Goal: Task Accomplishment & Management: Manage account settings

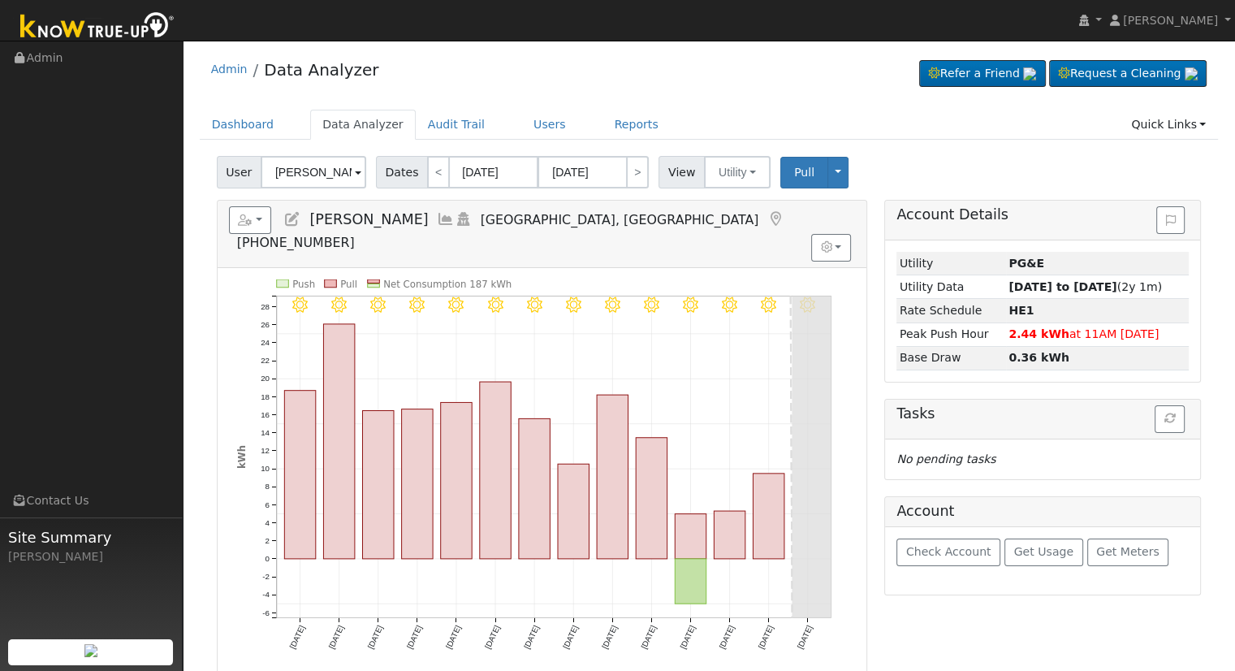
click at [287, 221] on icon at bounding box center [292, 219] width 18 height 15
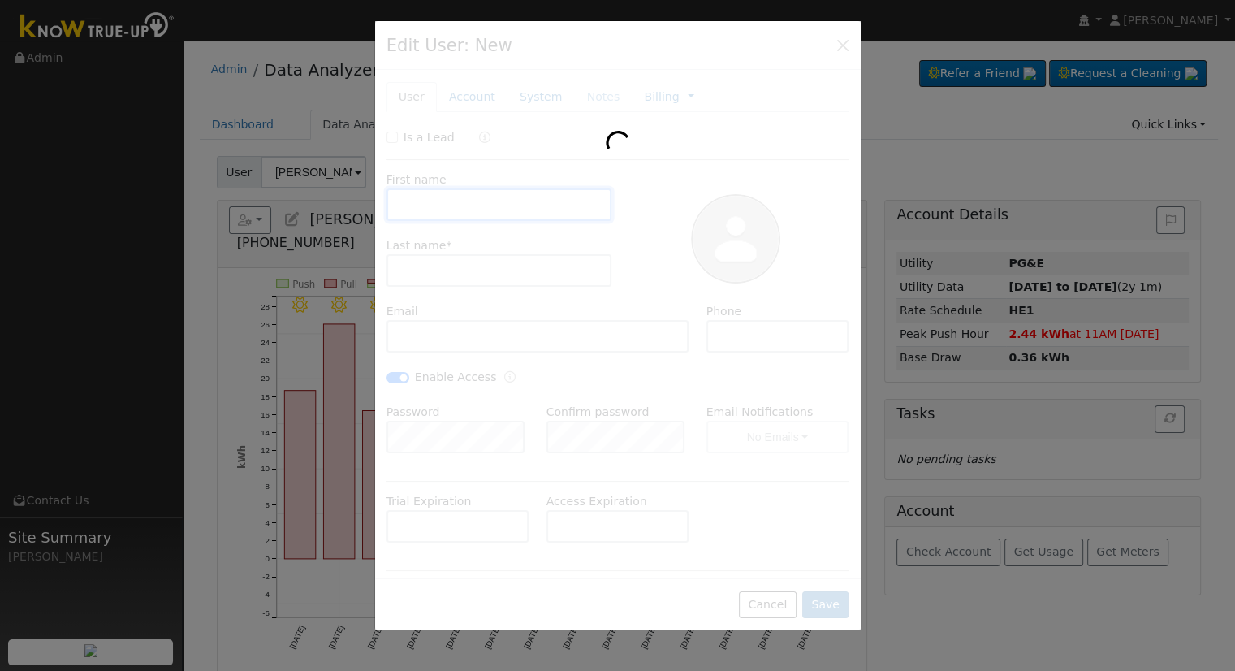
type input "Klaus"
type input "Brandauer"
type input "brakla9256@gmail.com"
type input "559-505-0865"
checkbox input "true"
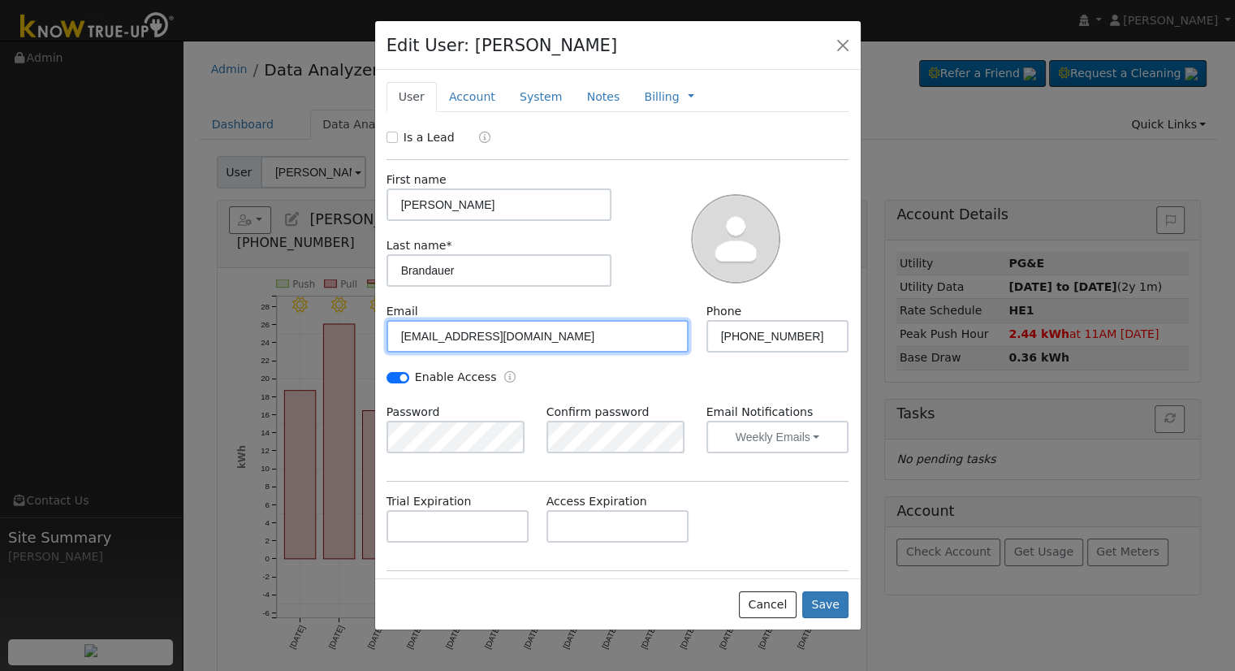
drag, startPoint x: 577, startPoint y: 342, endPoint x: 352, endPoint y: 334, distance: 225.9
click at [352, 335] on div "Edit User: Klaus Brandauer Default Account Default Account 4689 West University…" at bounding box center [617, 335] width 1235 height 671
paste input "cedshelton89@yahoo"
type input "cedshelton89@yahoo.com"
click at [849, 44] on button "button" at bounding box center [843, 44] width 23 height 23
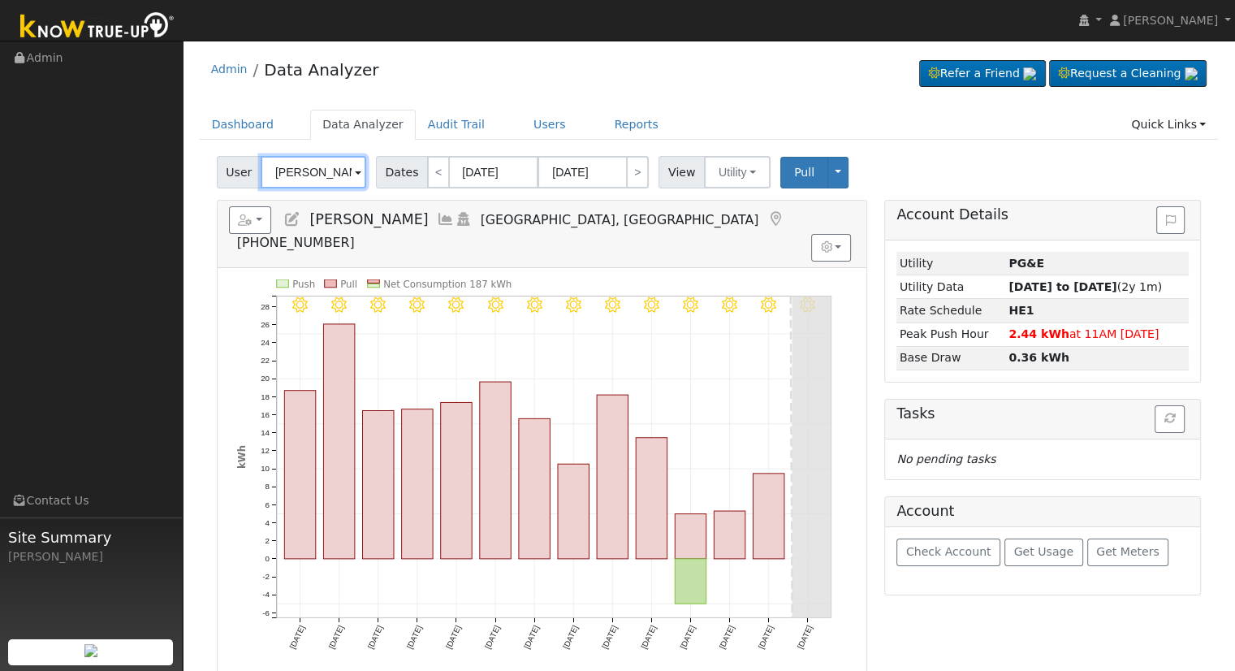
click at [313, 175] on input "Klaus Brandauer" at bounding box center [314, 172] width 106 height 32
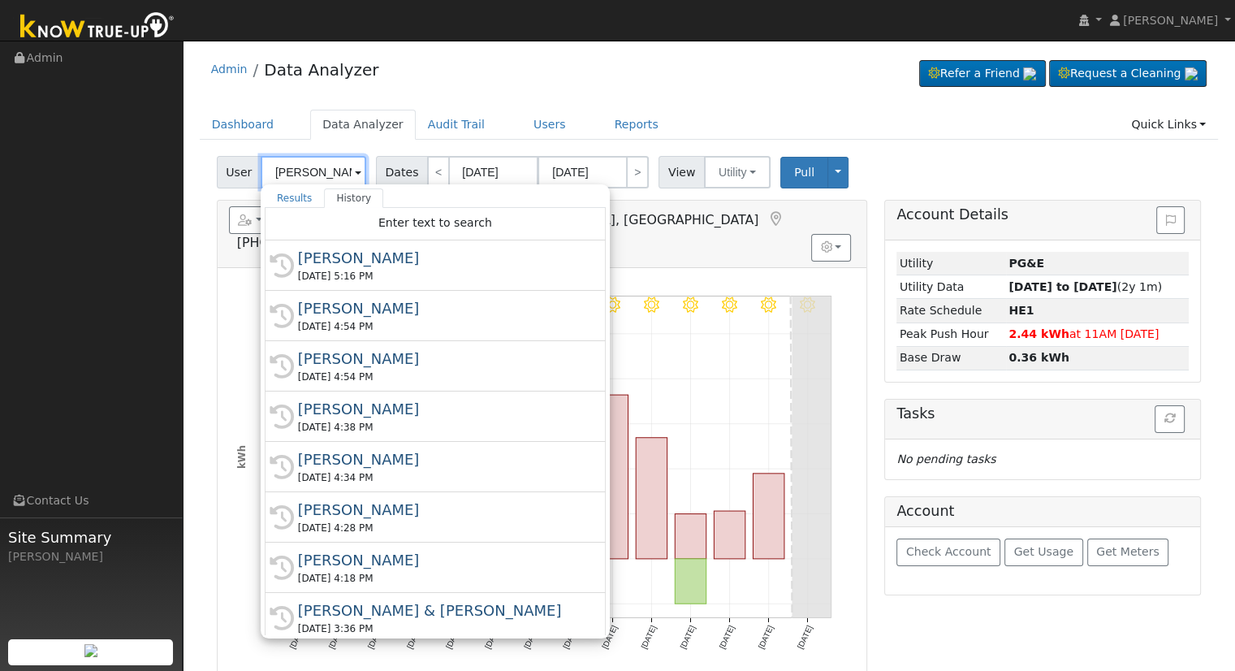
paste input "cedshelton89@yahoo.com"
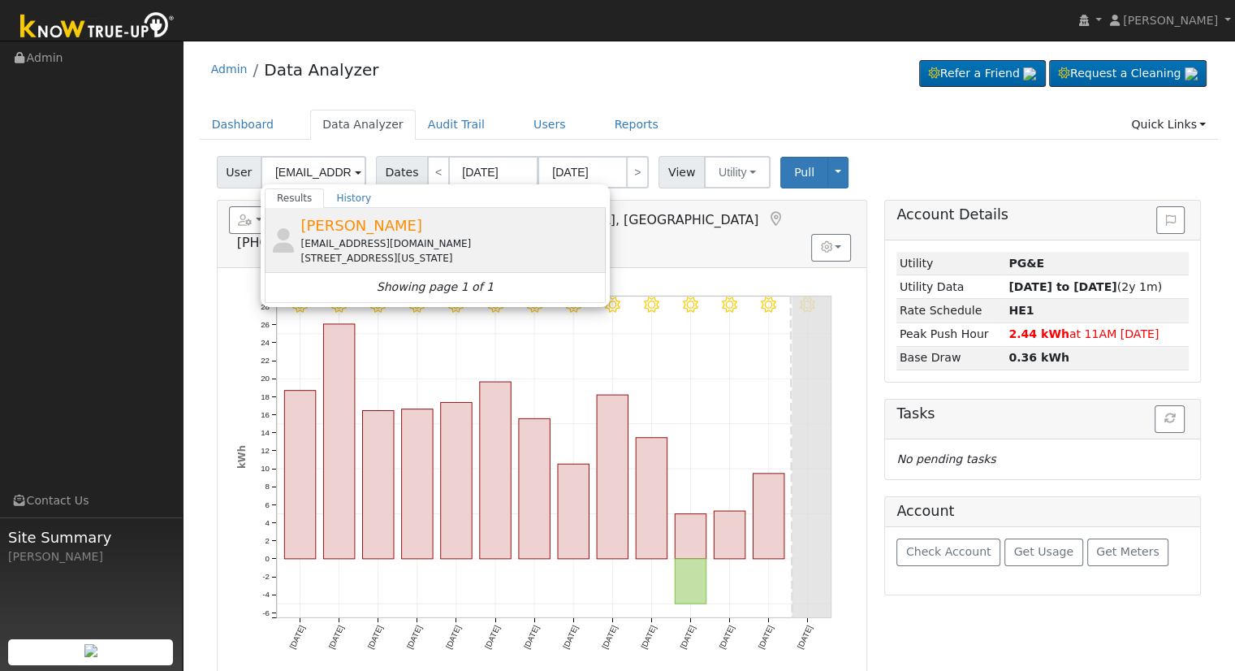
click at [356, 241] on div "cedshelton89@yahoo.com" at bounding box center [450, 243] width 301 height 15
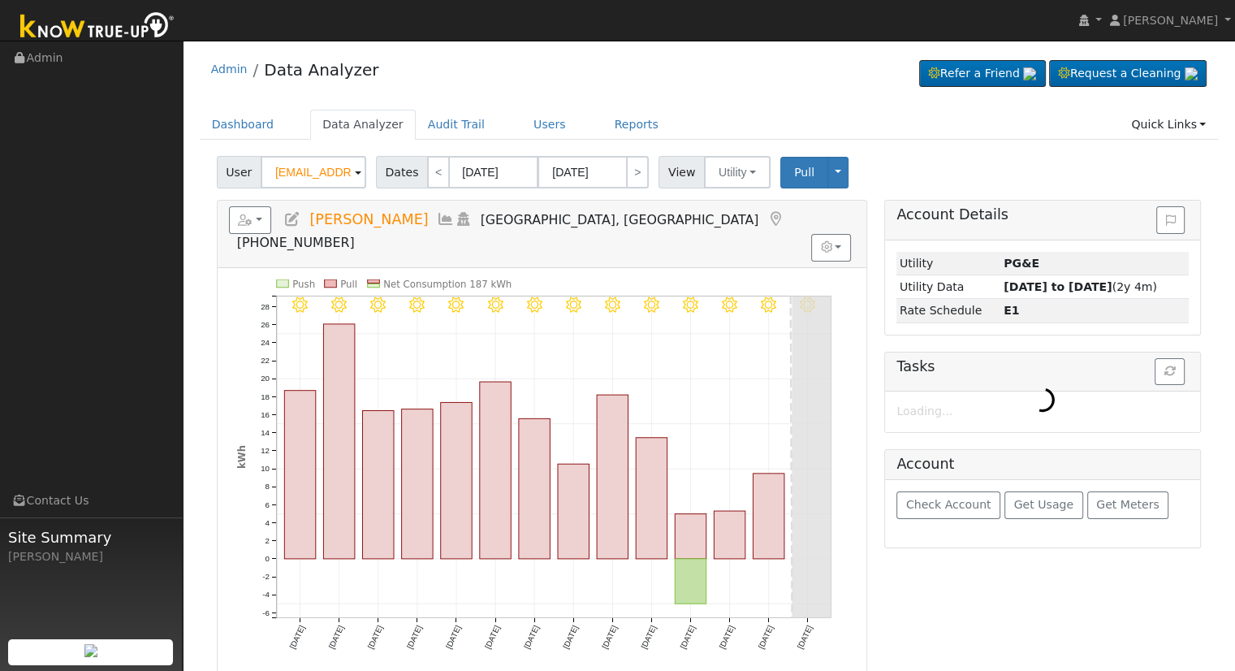
type input "Arlene Cummings"
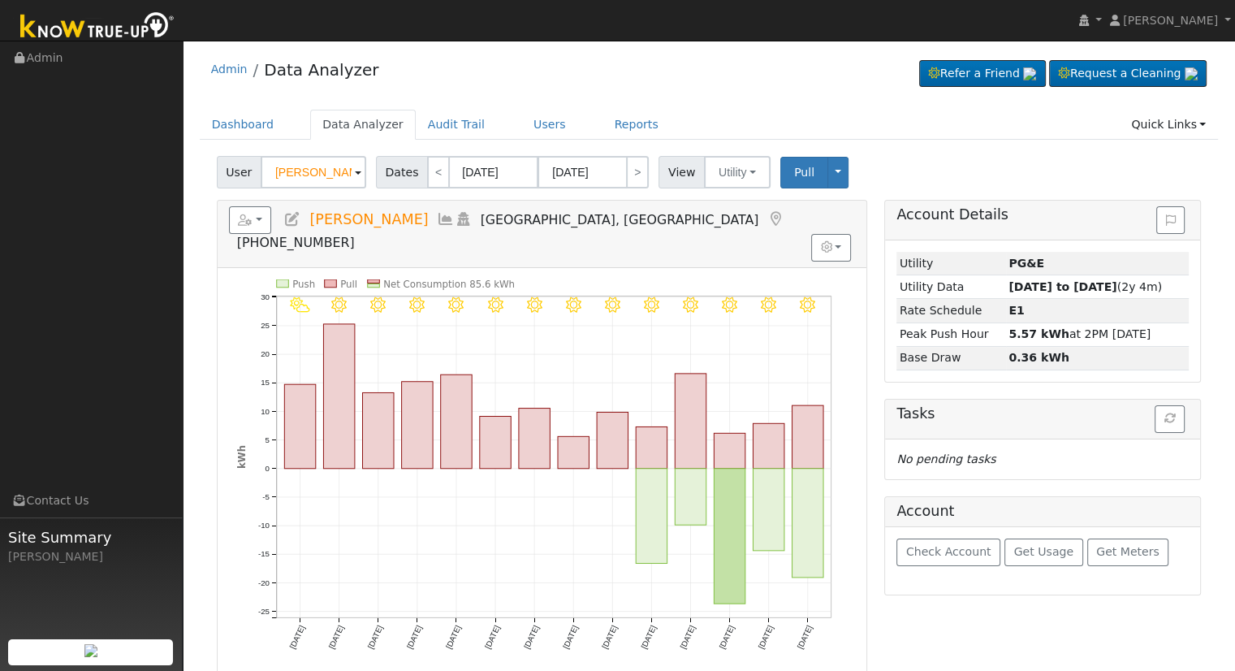
click at [296, 215] on icon at bounding box center [292, 219] width 18 height 15
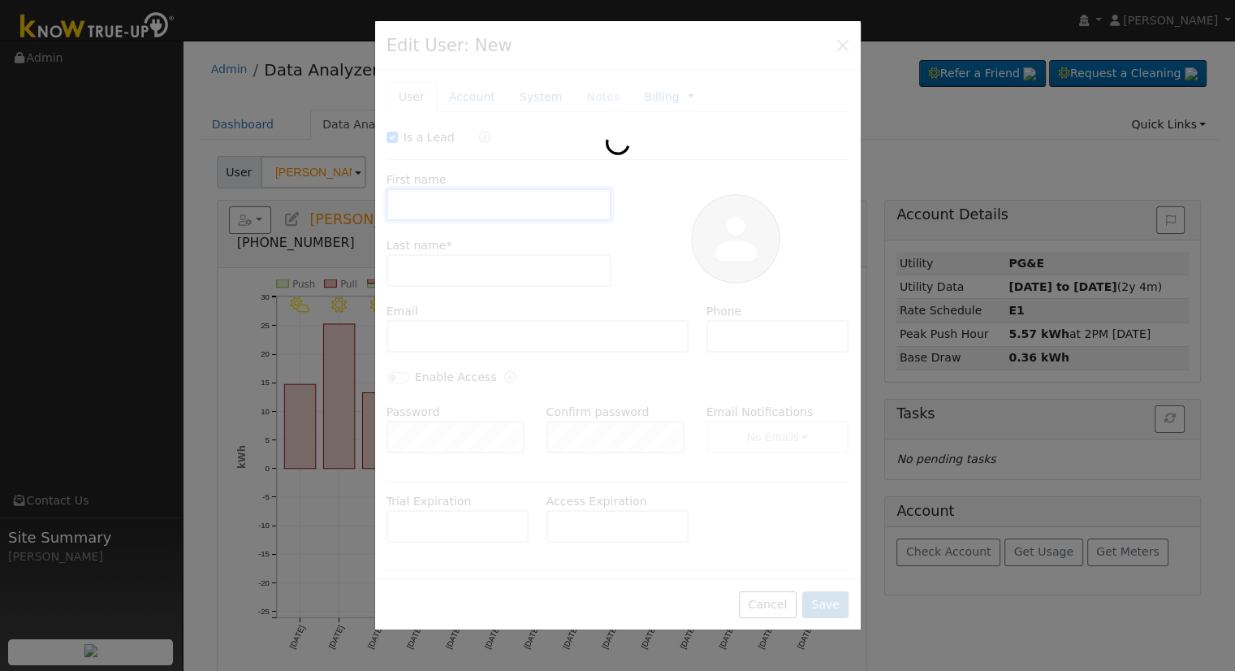
checkbox input "true"
type input "Arlene"
type input "Cummings"
type input "cedshelton89@yahoo.com"
type input "5595192166"
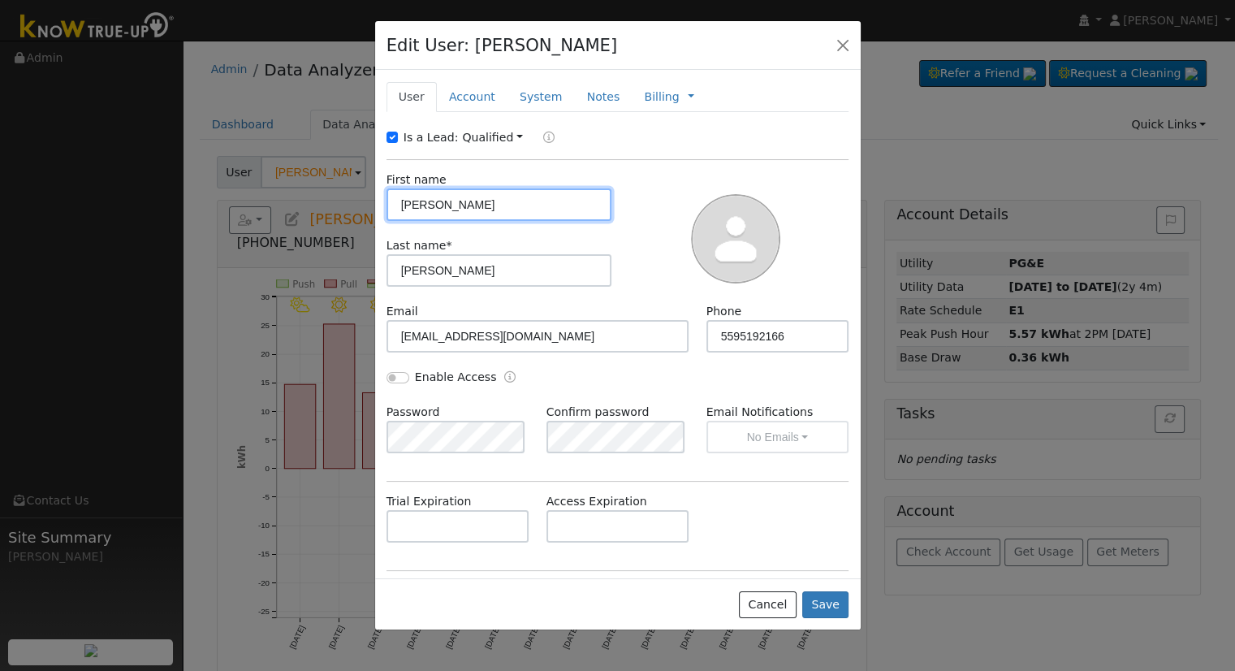
drag, startPoint x: 457, startPoint y: 205, endPoint x: 377, endPoint y: 203, distance: 80.4
click at [378, 203] on div "First name Arlene" at bounding box center [499, 196] width 243 height 50
click at [438, 208] on input "text" at bounding box center [500, 204] width 226 height 32
paste input "[PERSON_NAME]"
drag, startPoint x: 475, startPoint y: 202, endPoint x: 435, endPoint y: 205, distance: 39.9
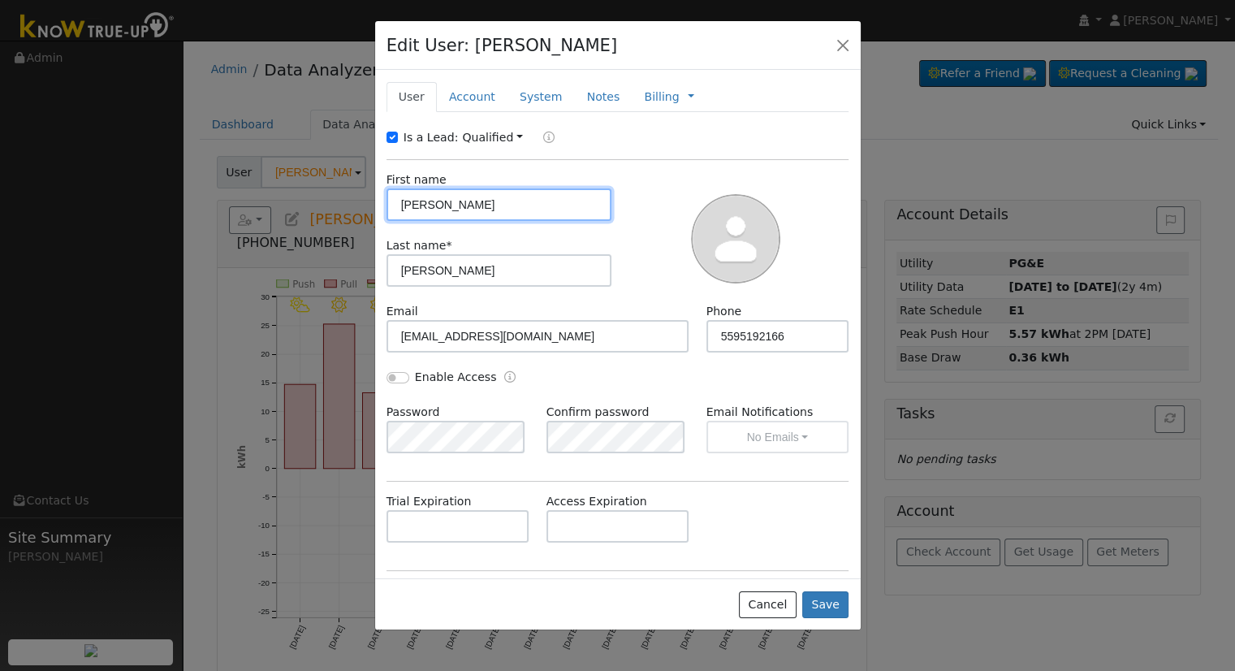
click at [435, 205] on input "[PERSON_NAME]" at bounding box center [500, 204] width 226 height 32
click at [400, 204] on input "Cedric" at bounding box center [500, 204] width 226 height 32
type input "Cedric"
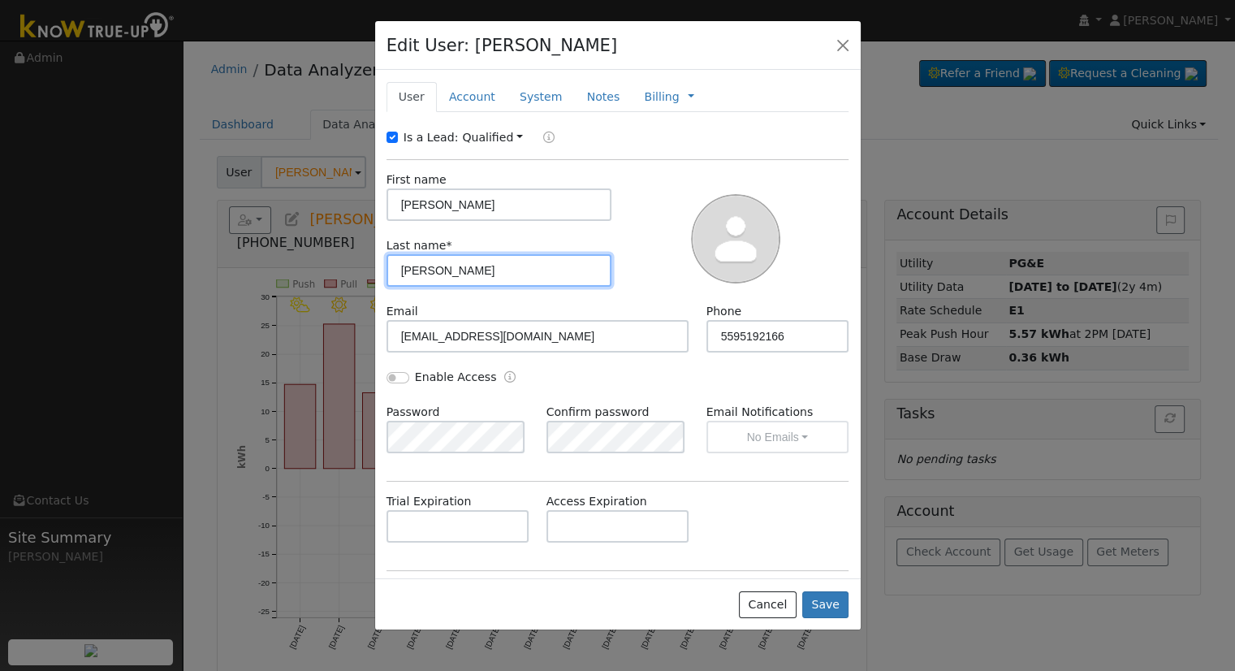
drag, startPoint x: 473, startPoint y: 283, endPoint x: 391, endPoint y: 279, distance: 81.3
click at [391, 279] on input "Cummings" at bounding box center [500, 270] width 226 height 32
paste input "Shelton"
type input "Shelton"
drag, startPoint x: 819, startPoint y: 347, endPoint x: 647, endPoint y: 335, distance: 172.6
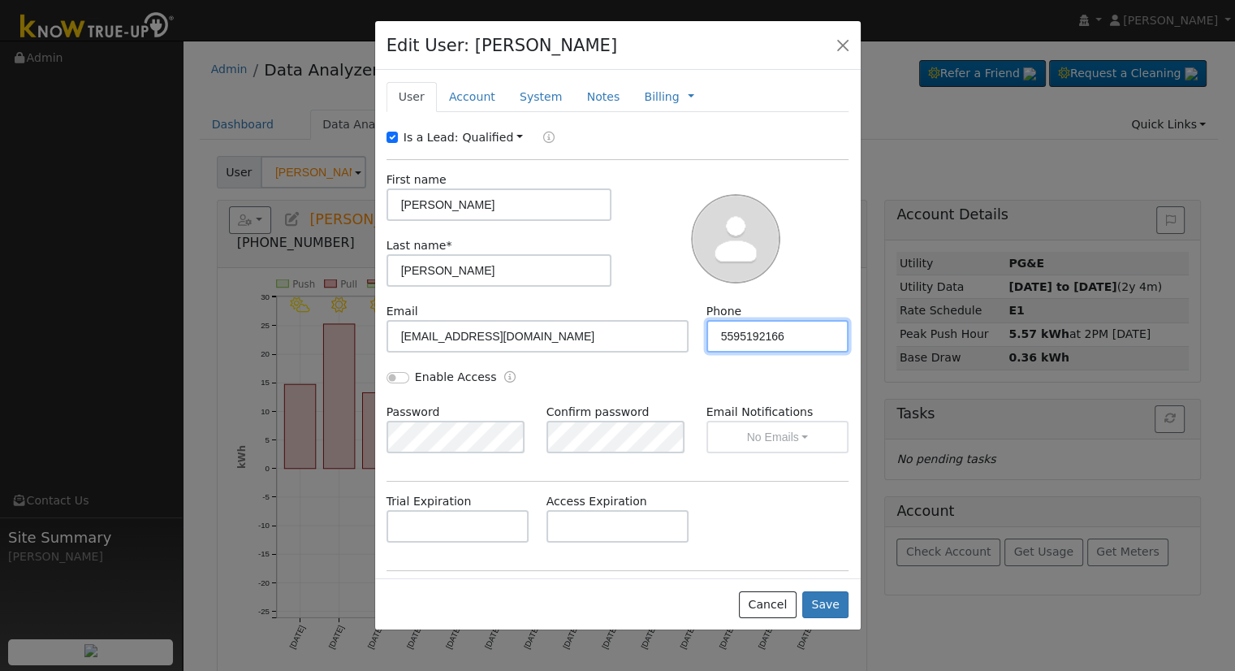
click at [647, 335] on div "Email cedshelton89@yahoo.com Phone 5595192166" at bounding box center [618, 336] width 480 height 66
paste input "-779-4131"
type input "[PHONE_NUMBER]"
click at [395, 378] on input "Enable Access" at bounding box center [398, 377] width 23 height 11
click at [399, 378] on input "Enable Access" at bounding box center [398, 377] width 23 height 11
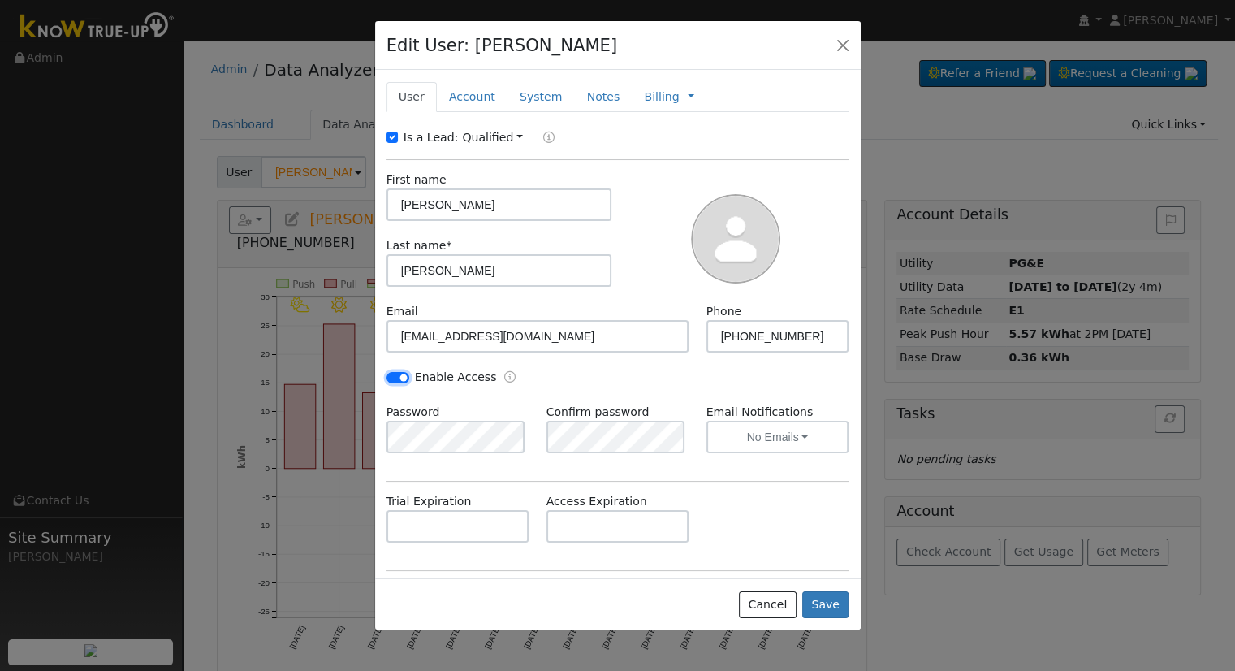
checkbox input "false"
click at [401, 136] on div "Is a Lead:" at bounding box center [425, 137] width 76 height 17
click at [392, 134] on input "Is a Lead:" at bounding box center [392, 137] width 11 height 11
checkbox input "false"
click at [456, 98] on link "Account" at bounding box center [472, 97] width 71 height 30
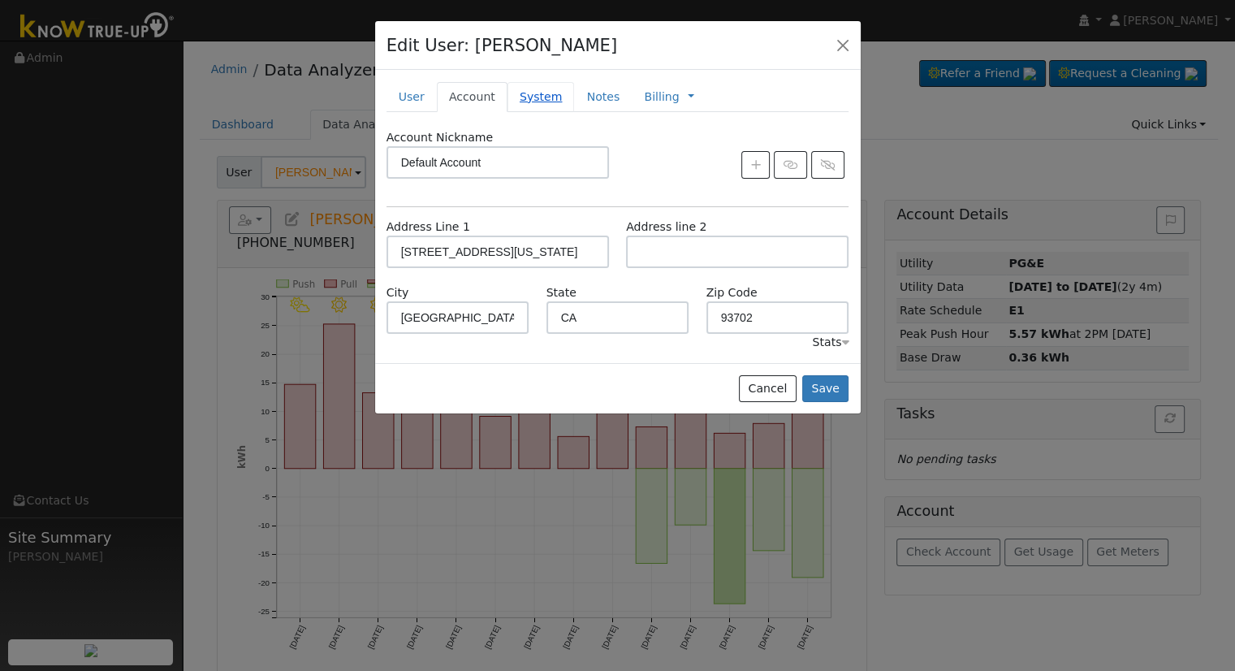
click at [522, 100] on link "System" at bounding box center [541, 97] width 67 height 30
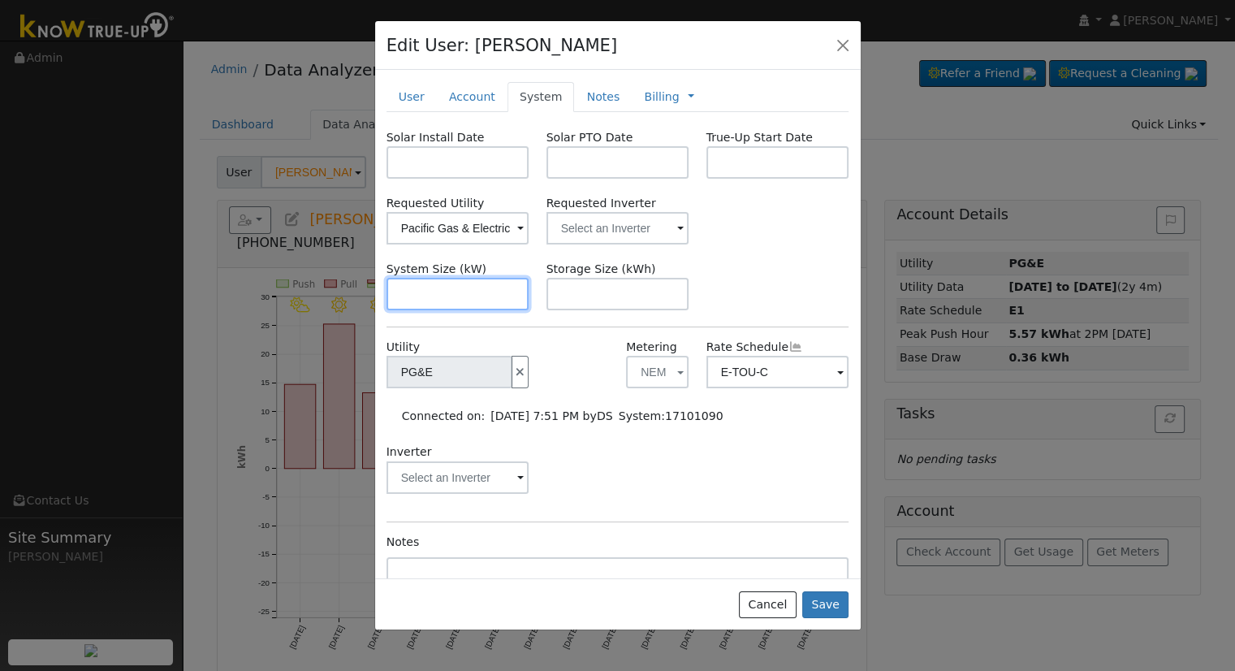
click at [413, 283] on input "text" at bounding box center [458, 294] width 143 height 32
paste input "5.740"
type input "5.7"
click at [614, 151] on input "text" at bounding box center [617, 162] width 143 height 32
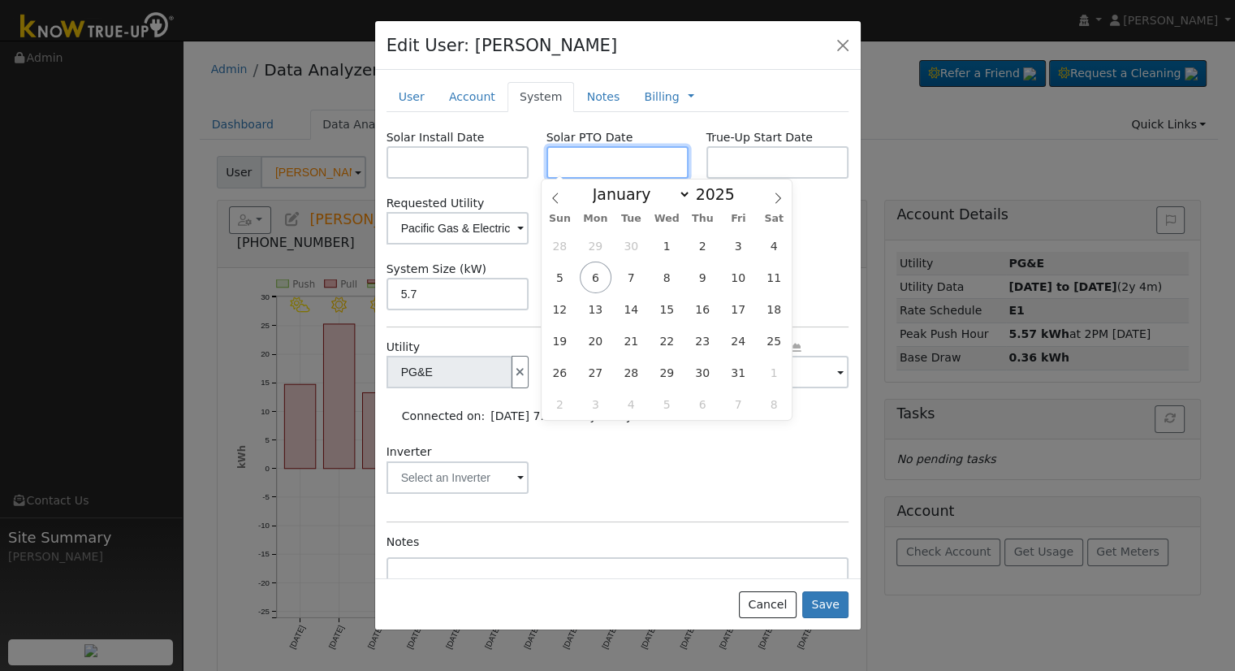
paste input "10/6/2025"
type input "[DATE]"
click at [468, 158] on input "text" at bounding box center [458, 162] width 143 height 32
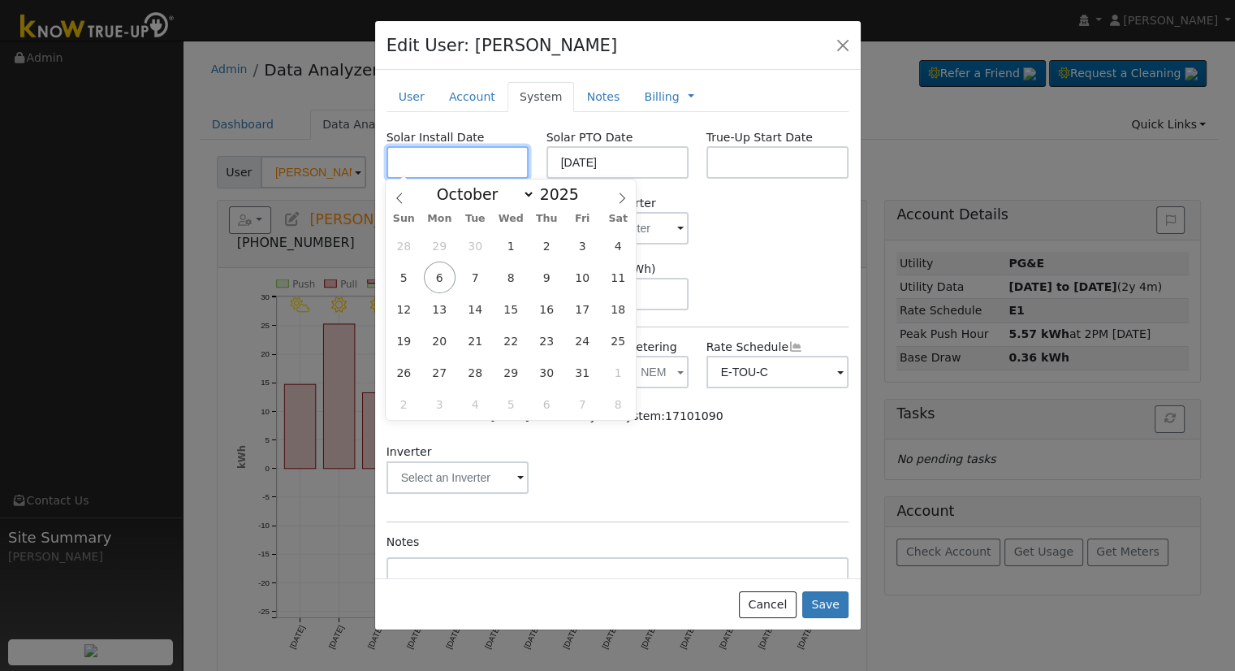
click at [421, 172] on input "text" at bounding box center [458, 162] width 143 height 32
paste input "8/25/2025"
type input "08/25/2025"
click at [734, 262] on div "System Size (kW) 5.7 Storage Size (kWh)" at bounding box center [618, 286] width 480 height 50
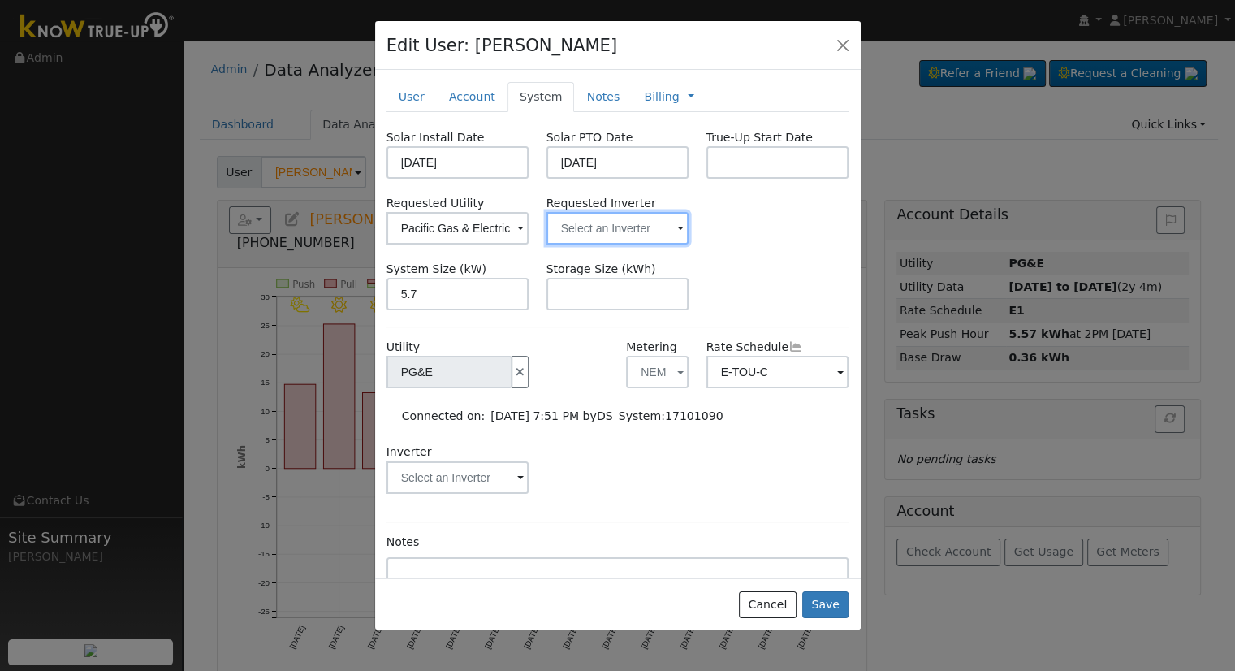
click at [631, 229] on input "text" at bounding box center [617, 228] width 143 height 32
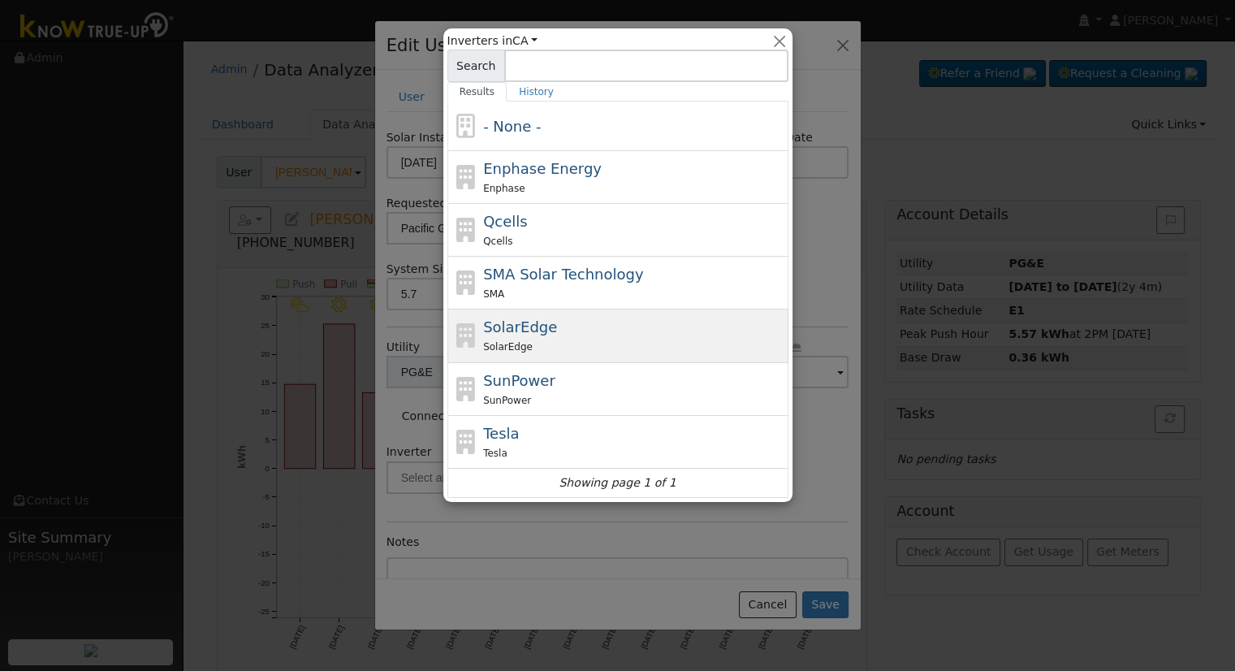
click at [557, 339] on div "SolarEdge" at bounding box center [633, 346] width 301 height 17
type input "SolarEdge"
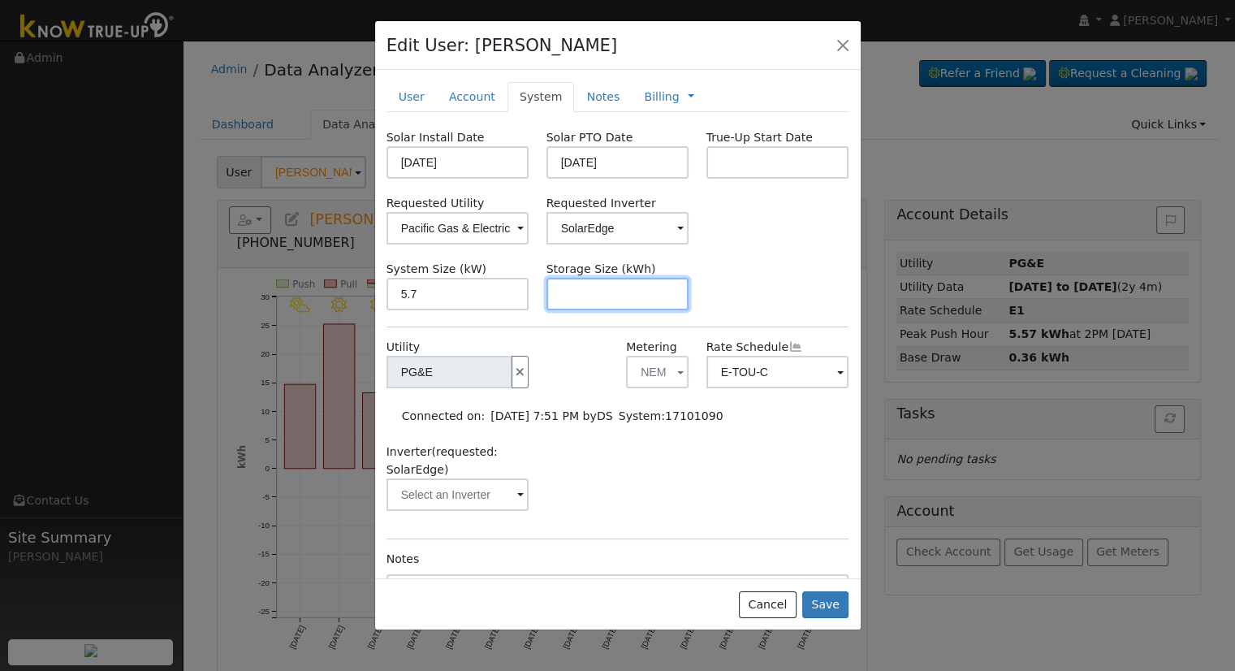
click at [601, 300] on input "text" at bounding box center [617, 294] width 143 height 32
click at [637, 298] on input "text" at bounding box center [617, 294] width 143 height 32
paste input "10.00"
type input "10"
click at [603, 97] on link "Notes" at bounding box center [603, 97] width 58 height 30
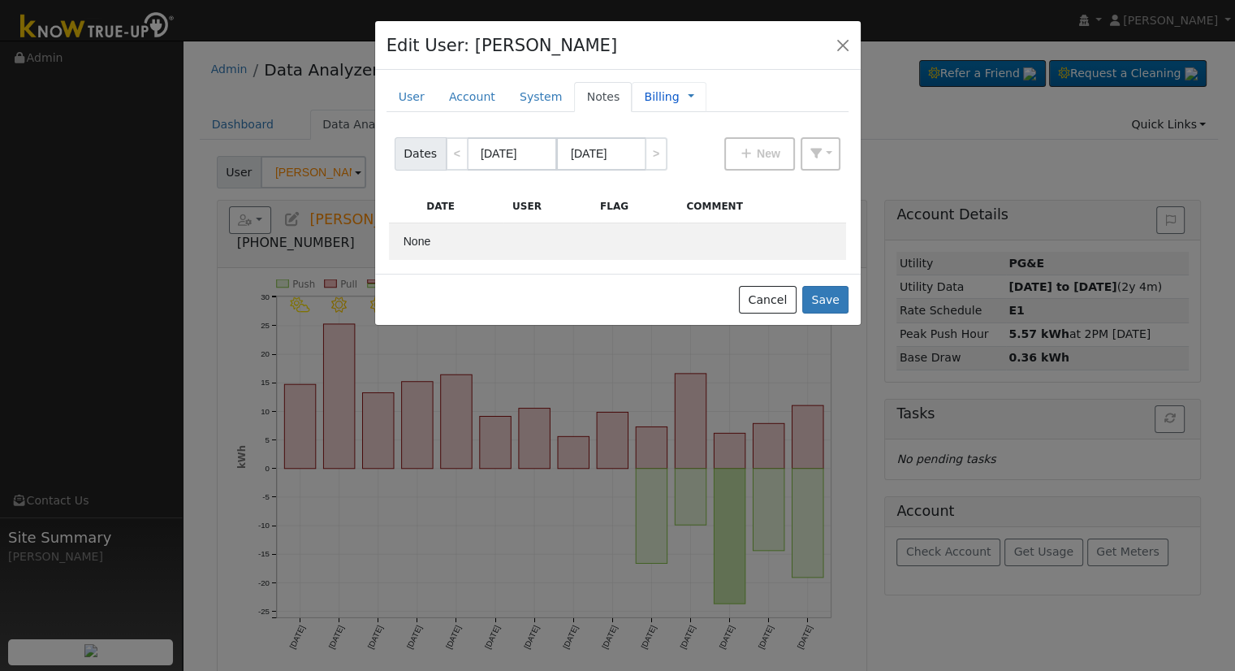
click at [650, 99] on link "Billing" at bounding box center [661, 97] width 35 height 17
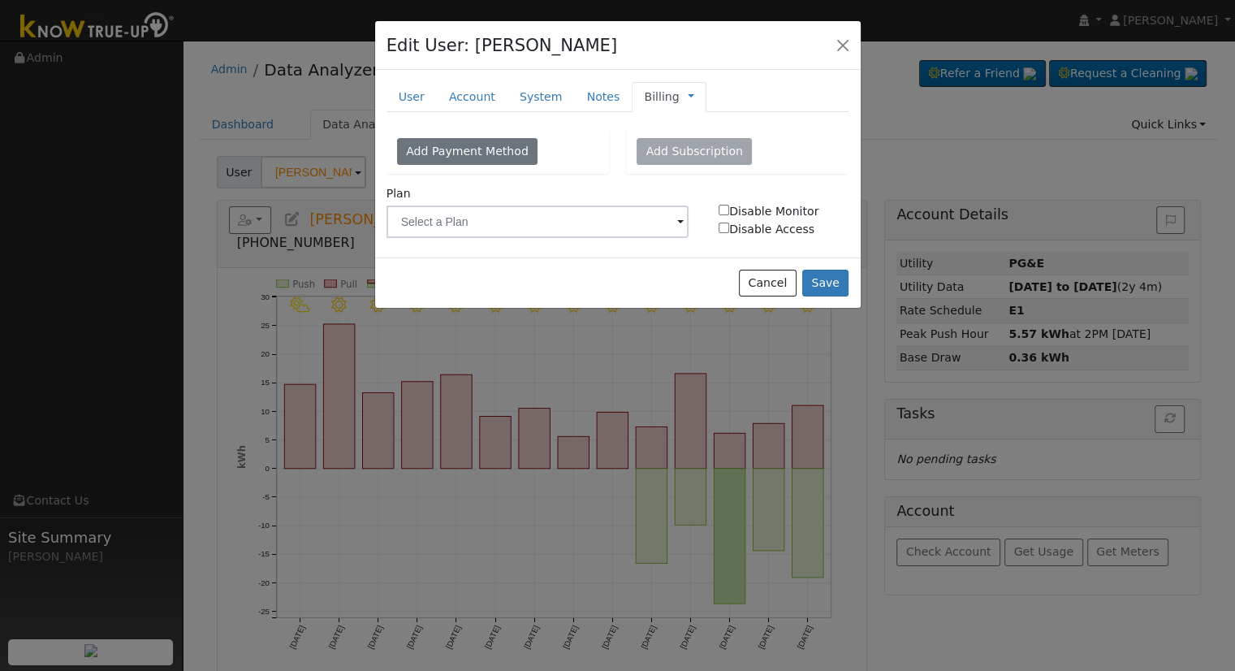
click at [571, 238] on div "Add Payment Method Add Subscription Full Name Credit or debit card Cancel Plan …" at bounding box center [618, 187] width 463 height 117
click at [568, 223] on input "text" at bounding box center [538, 221] width 303 height 32
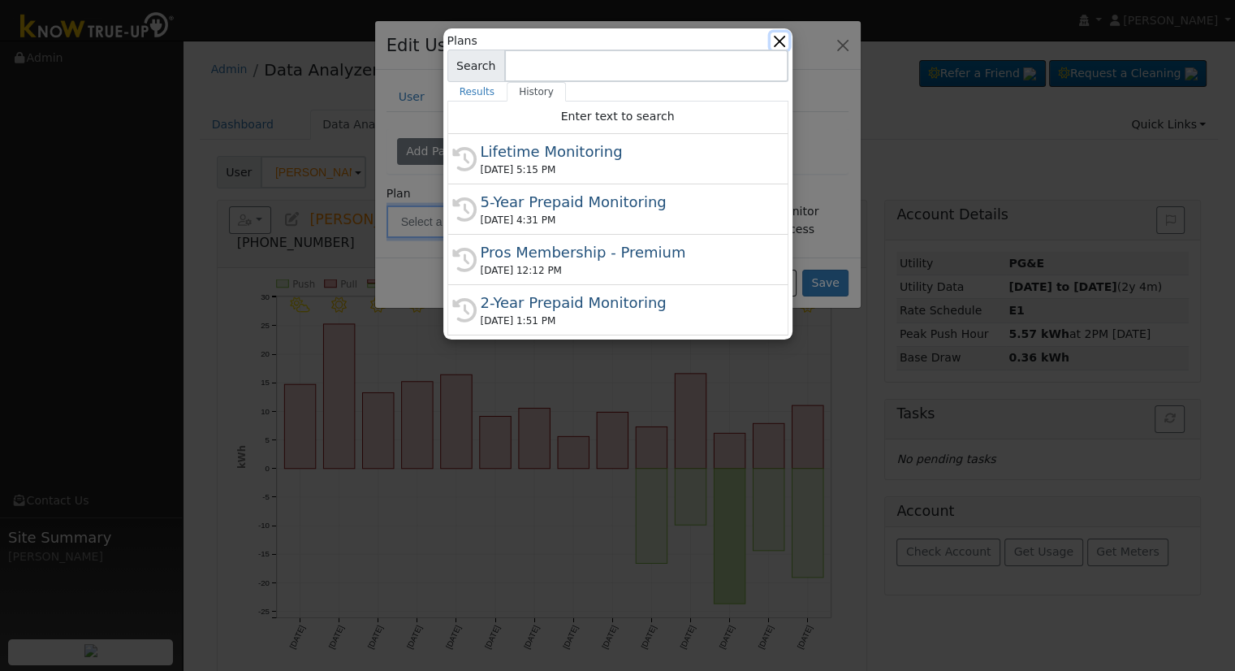
click at [784, 42] on button "button" at bounding box center [779, 40] width 17 height 17
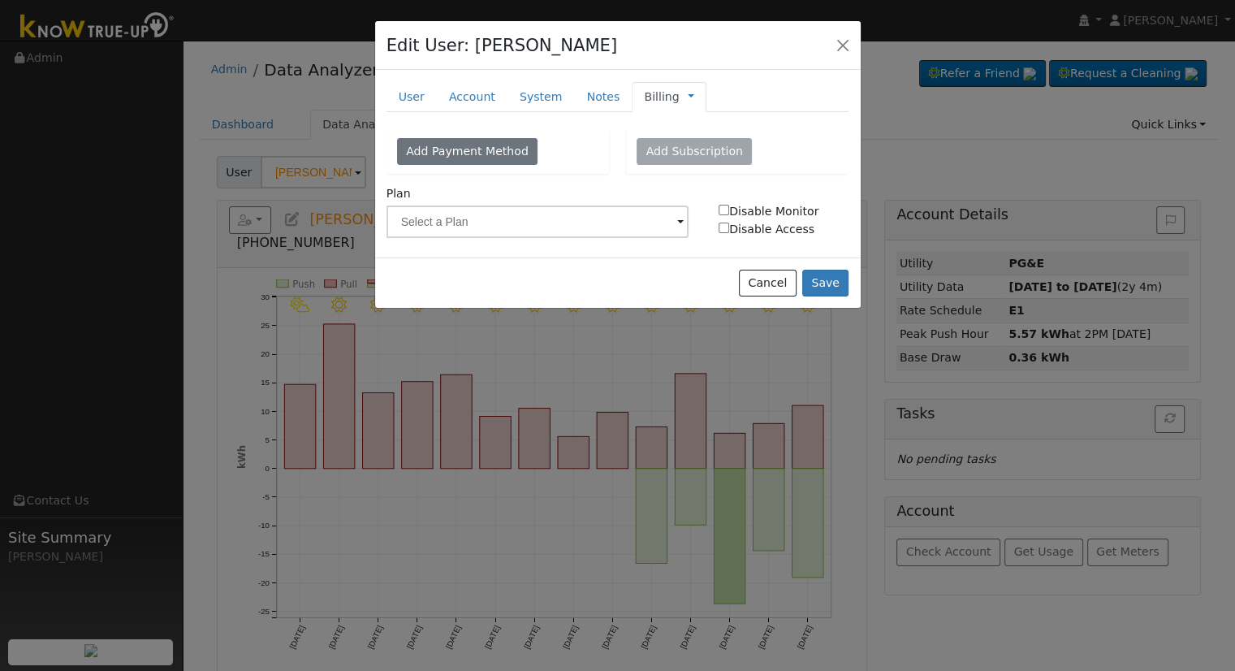
click at [646, 95] on link "Billing" at bounding box center [661, 97] width 35 height 17
click at [710, 123] on link "Management" at bounding box center [745, 125] width 113 height 23
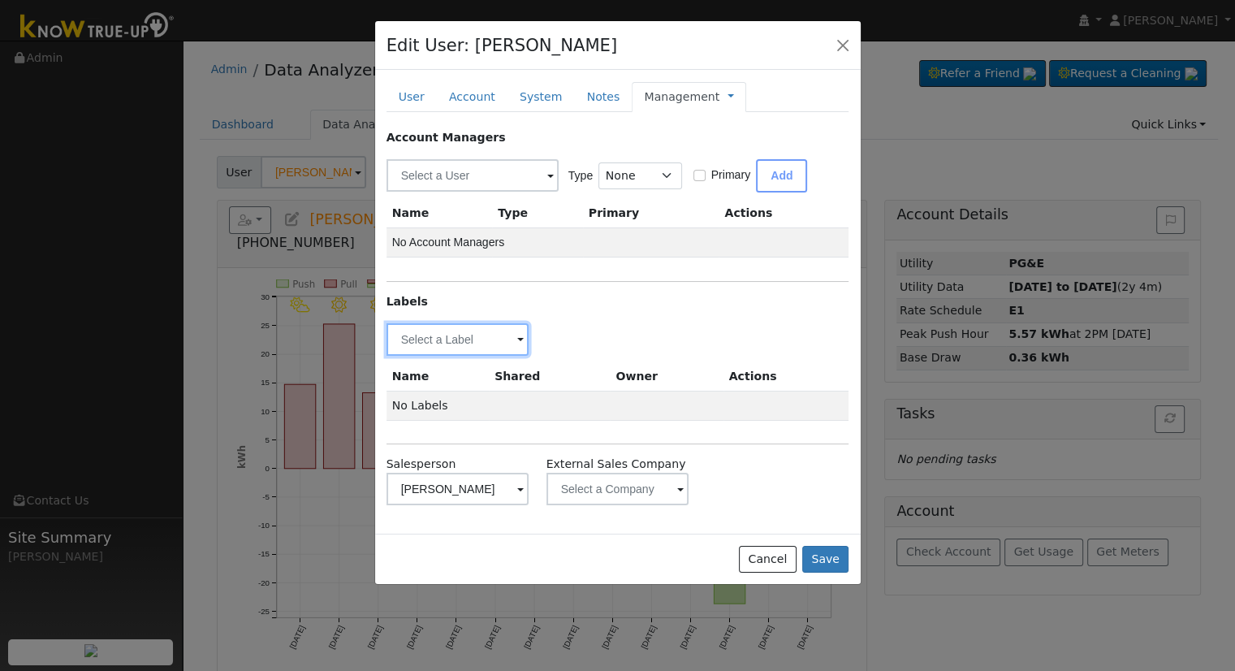
click at [432, 335] on input "text" at bounding box center [458, 339] width 143 height 32
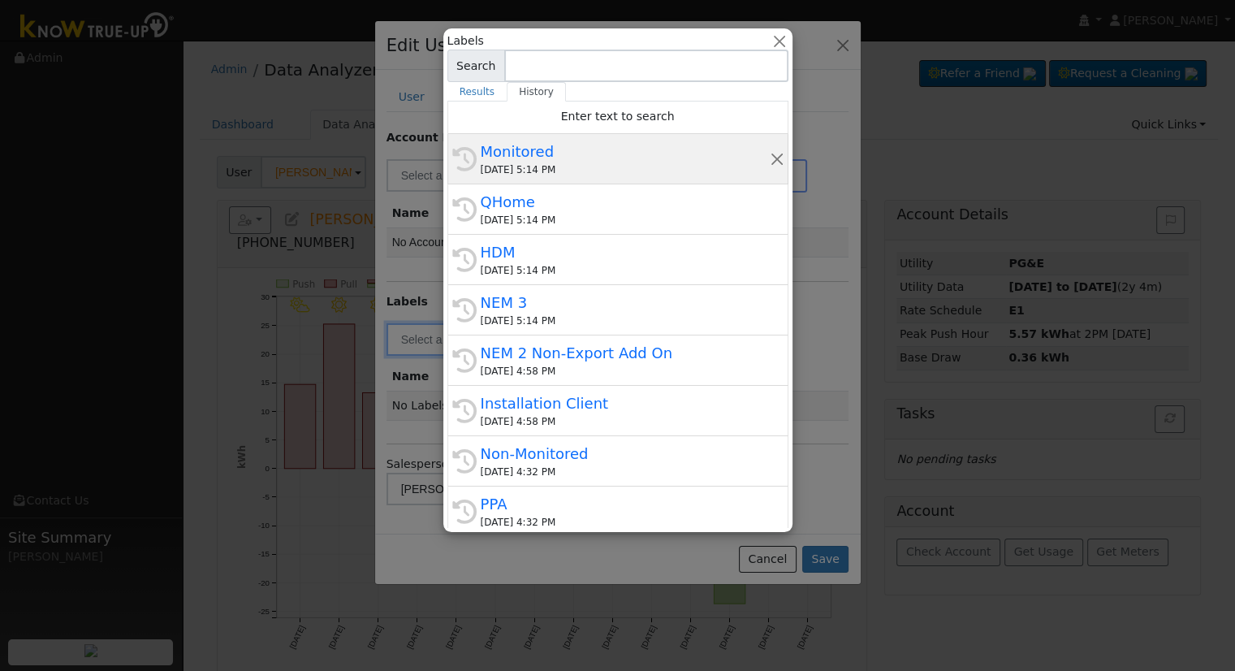
click at [543, 164] on div "10/06/2025 5:14 PM" at bounding box center [625, 169] width 289 height 15
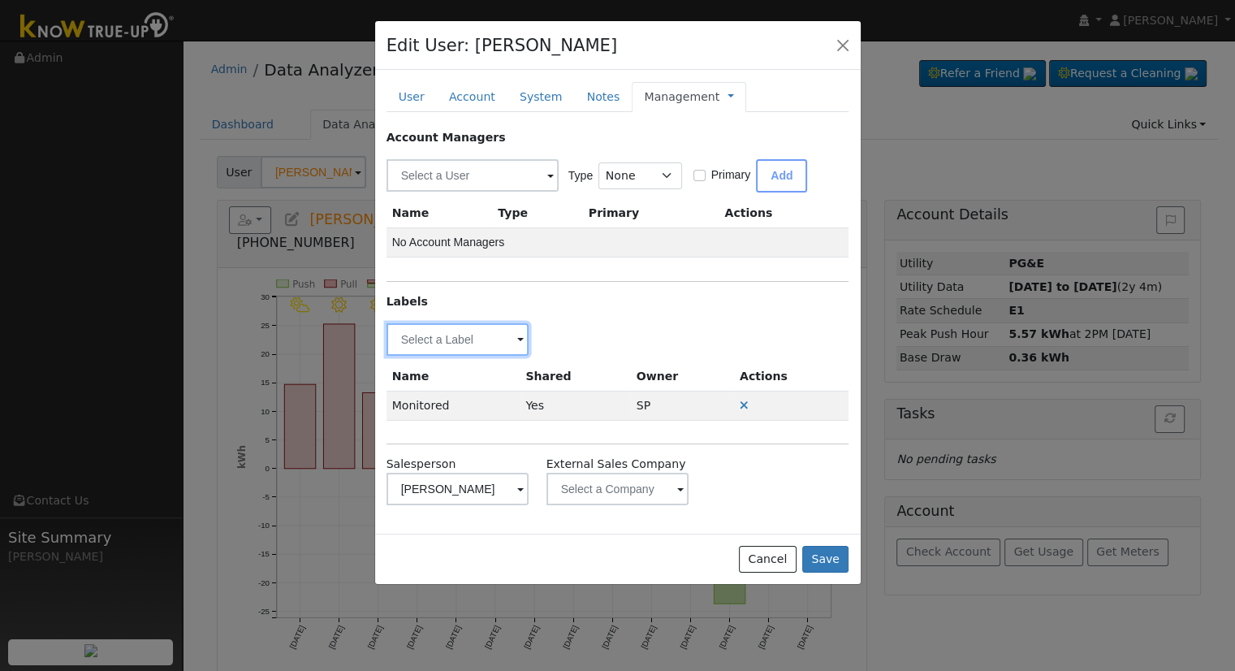
click at [488, 339] on input "text" at bounding box center [458, 339] width 143 height 32
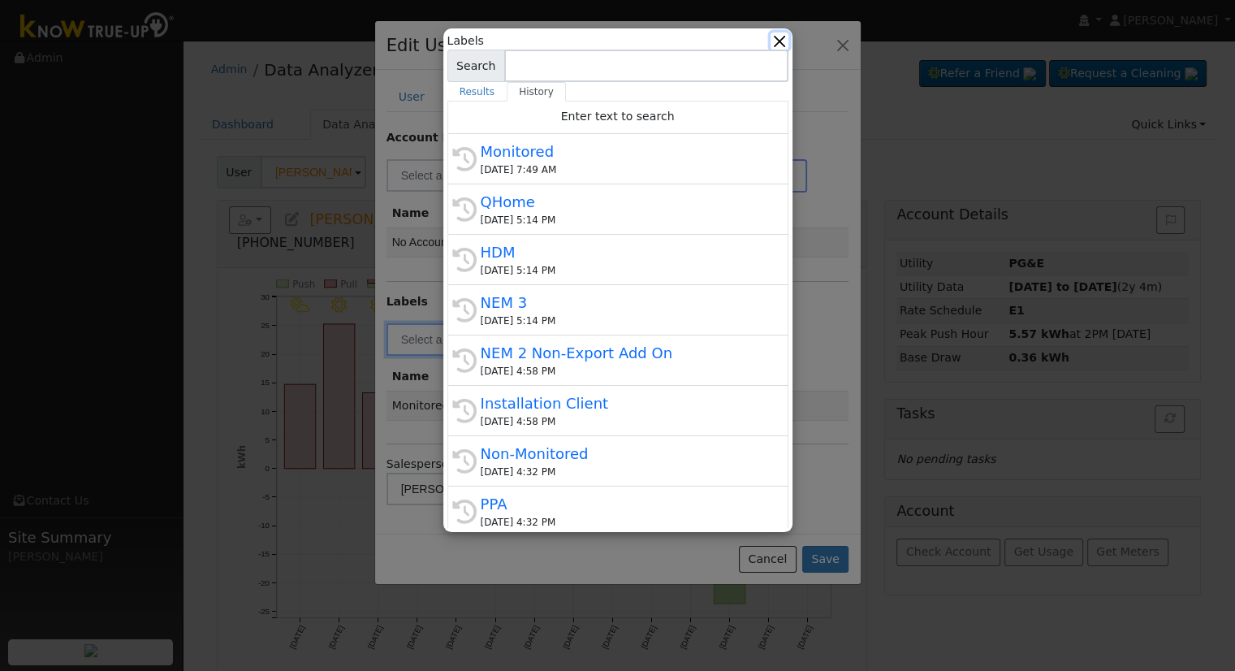
click at [782, 42] on button "button" at bounding box center [779, 40] width 17 height 17
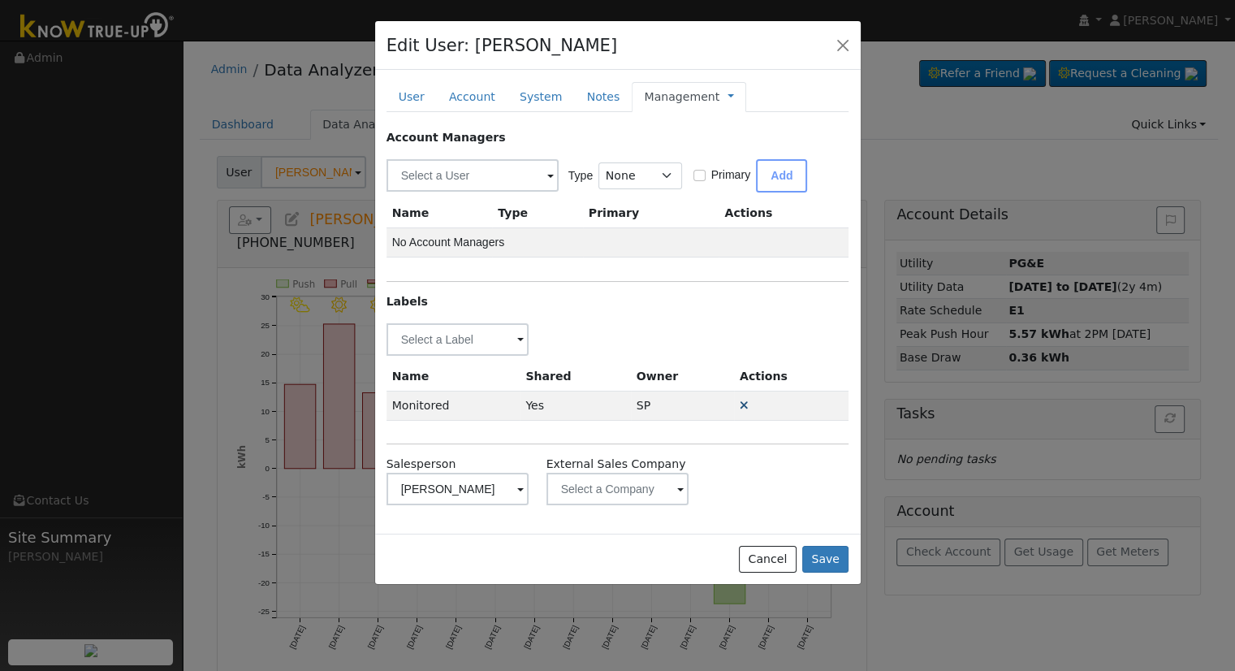
click at [745, 404] on icon at bounding box center [744, 405] width 9 height 11
click at [500, 343] on input "text" at bounding box center [458, 339] width 143 height 32
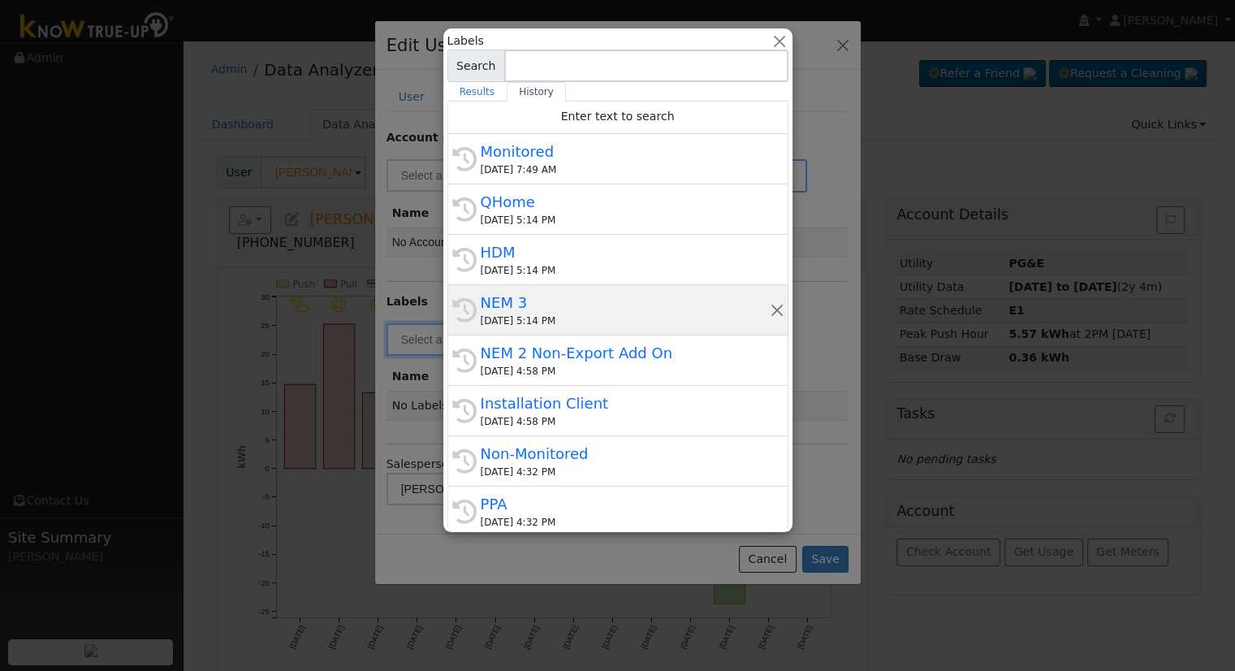
click at [538, 296] on div "NEM 3" at bounding box center [625, 303] width 289 height 22
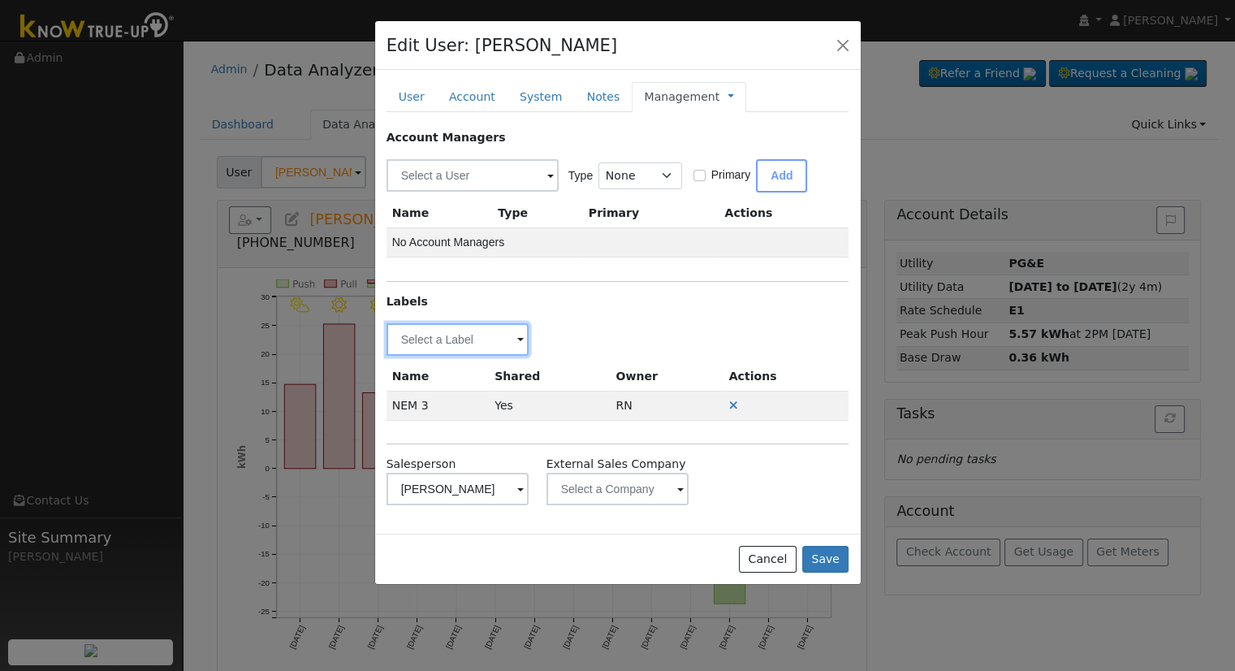
click at [508, 333] on input "text" at bounding box center [458, 339] width 143 height 32
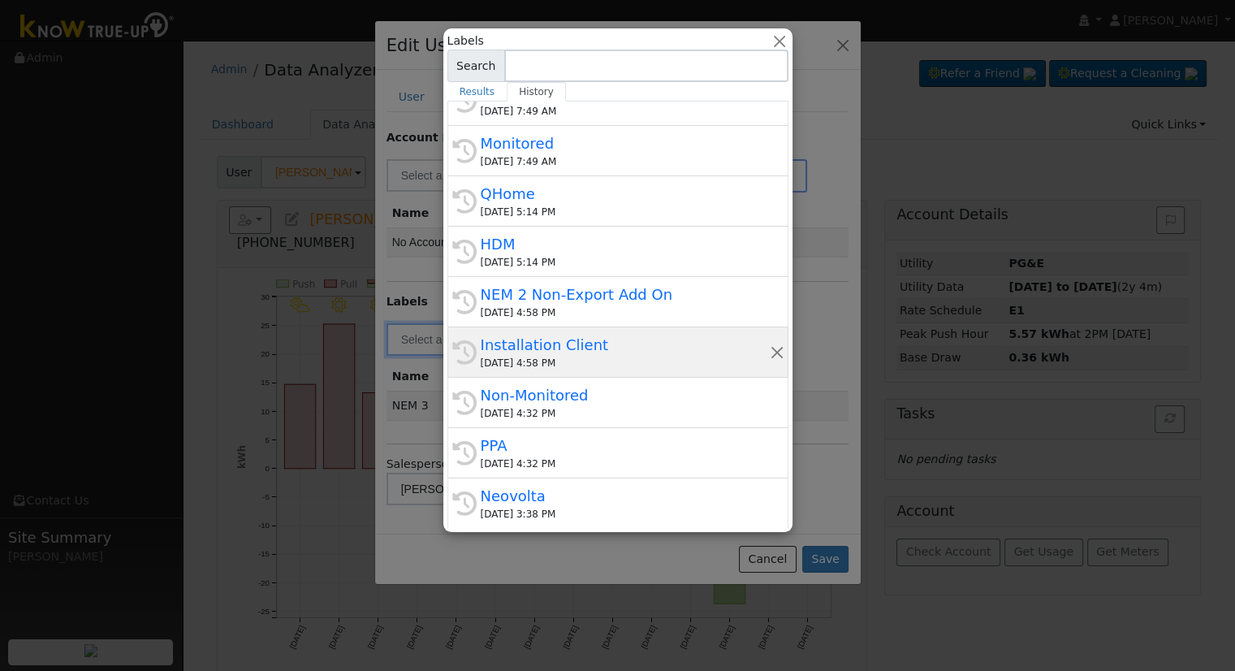
scroll to position [162, 0]
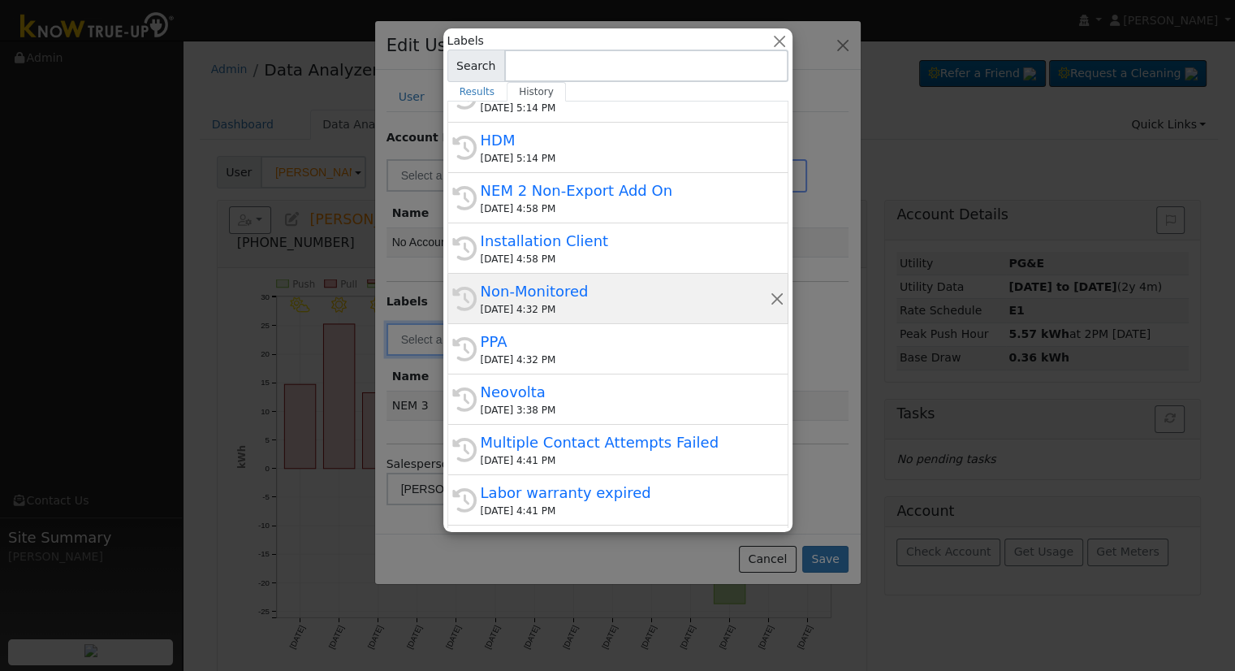
click at [565, 309] on div "10/06/2025 4:32 PM" at bounding box center [625, 309] width 289 height 15
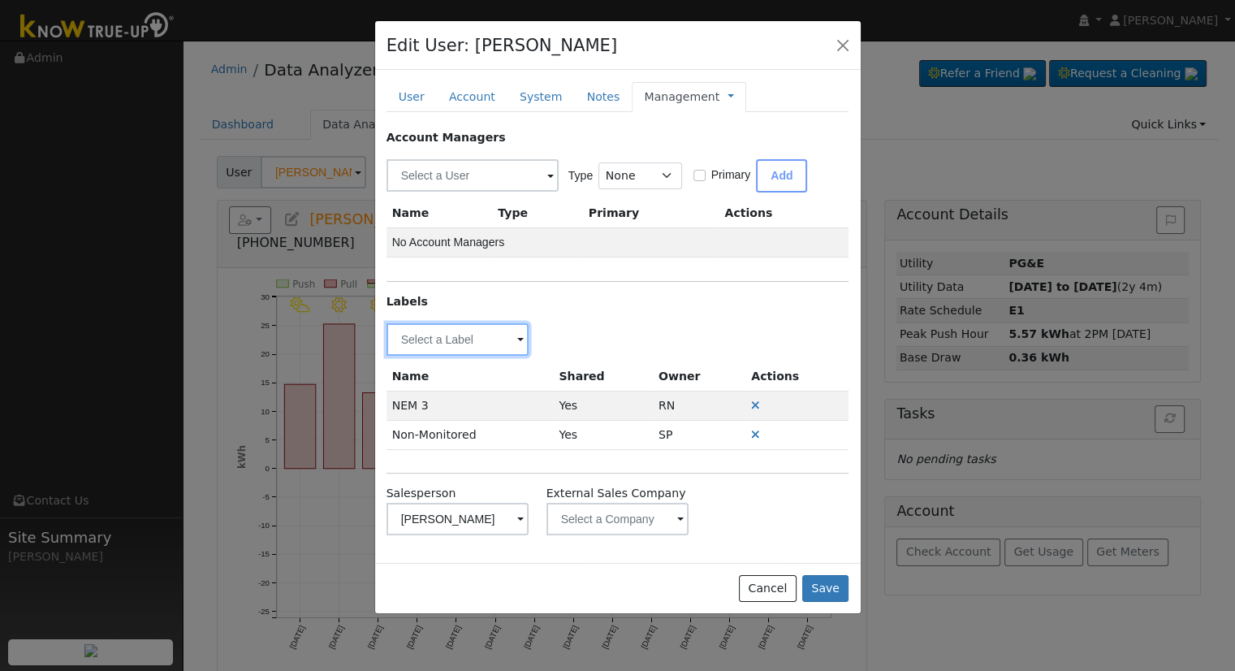
click at [491, 347] on input "text" at bounding box center [458, 339] width 143 height 32
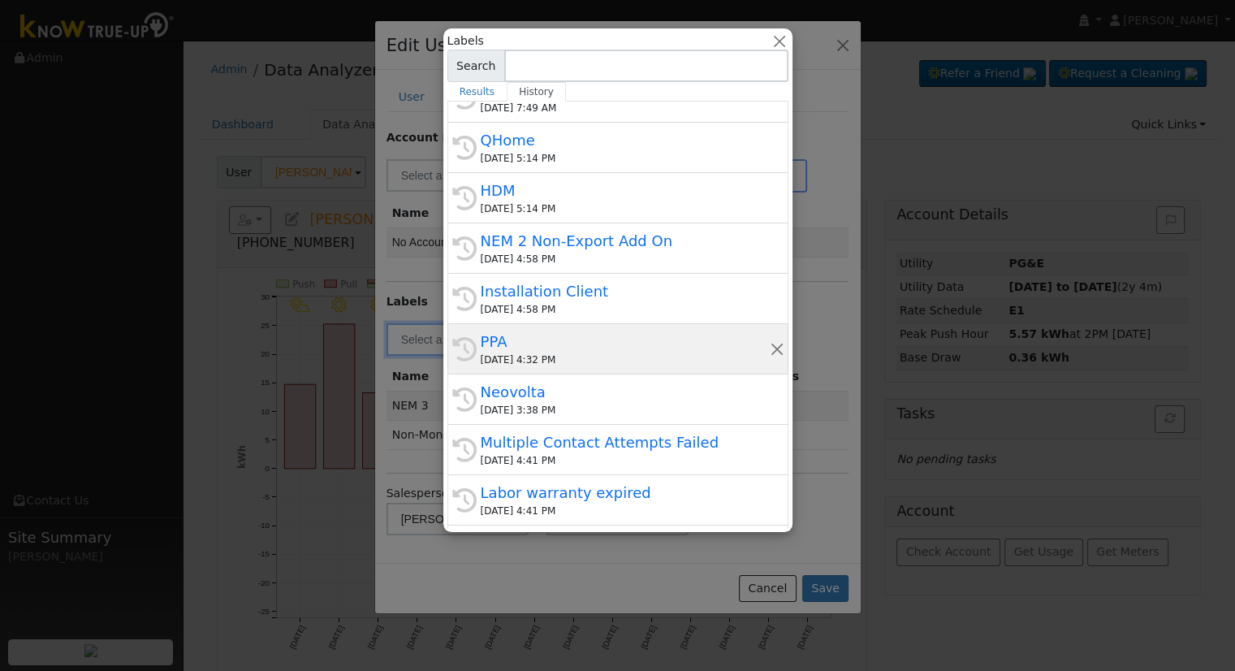
click at [550, 358] on div "10/06/2025 4:32 PM" at bounding box center [625, 359] width 289 height 15
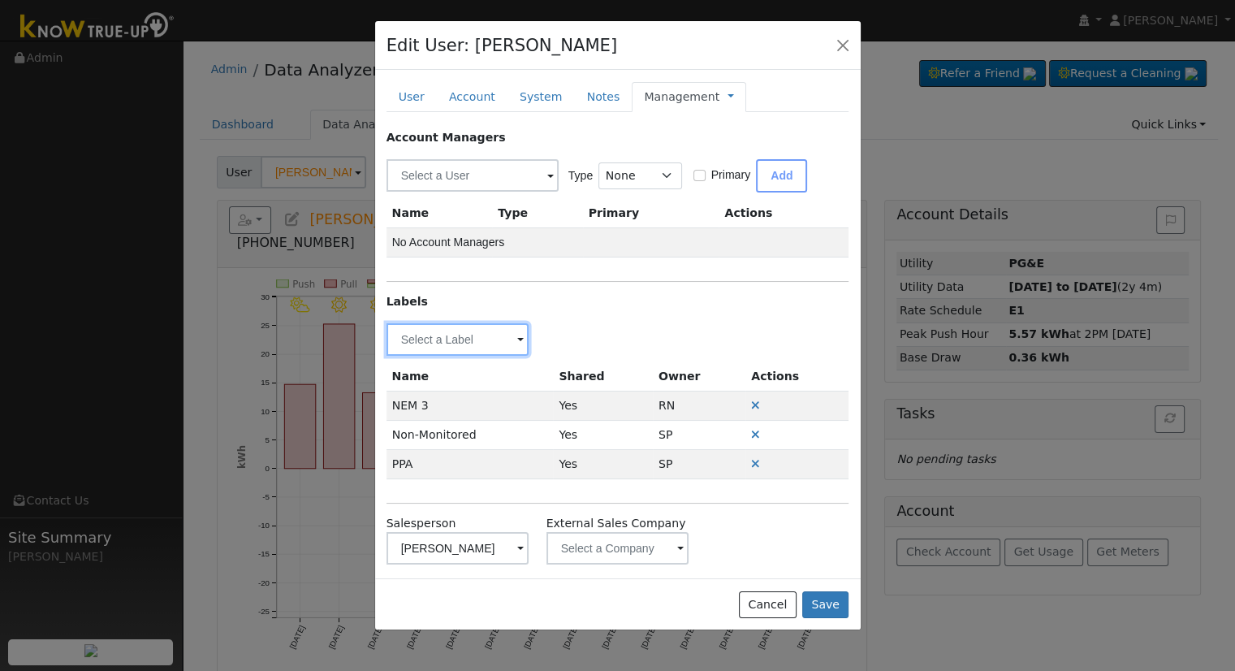
click at [483, 345] on input "text" at bounding box center [458, 339] width 143 height 32
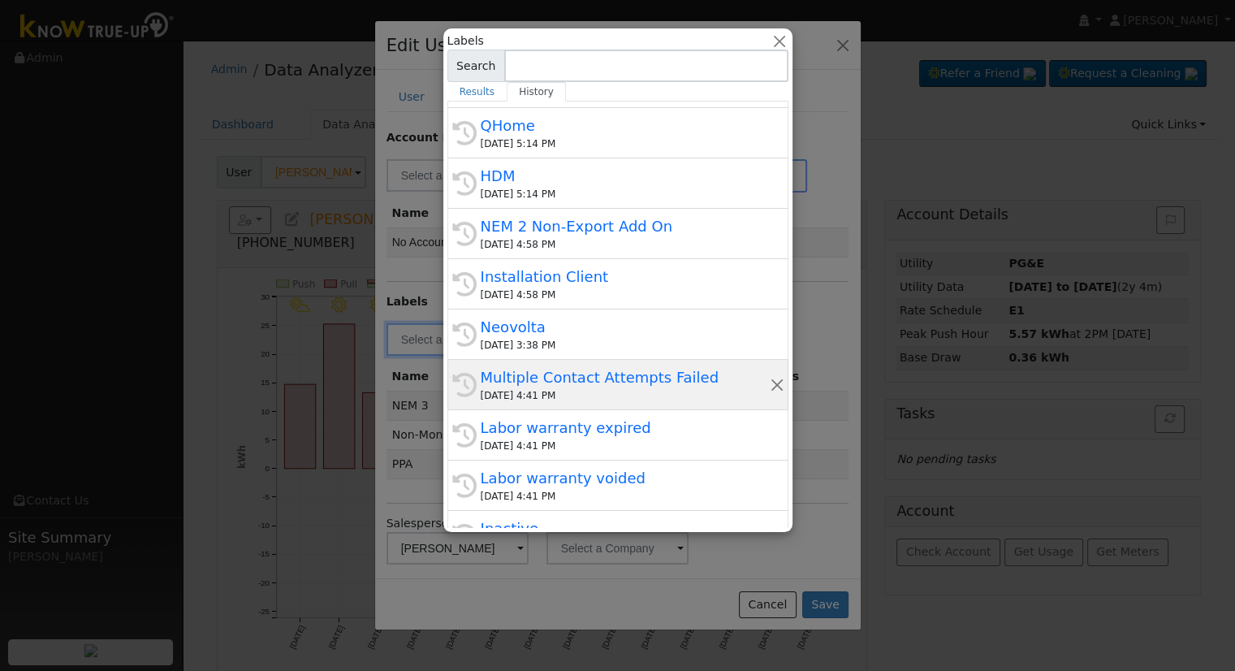
scroll to position [244, 0]
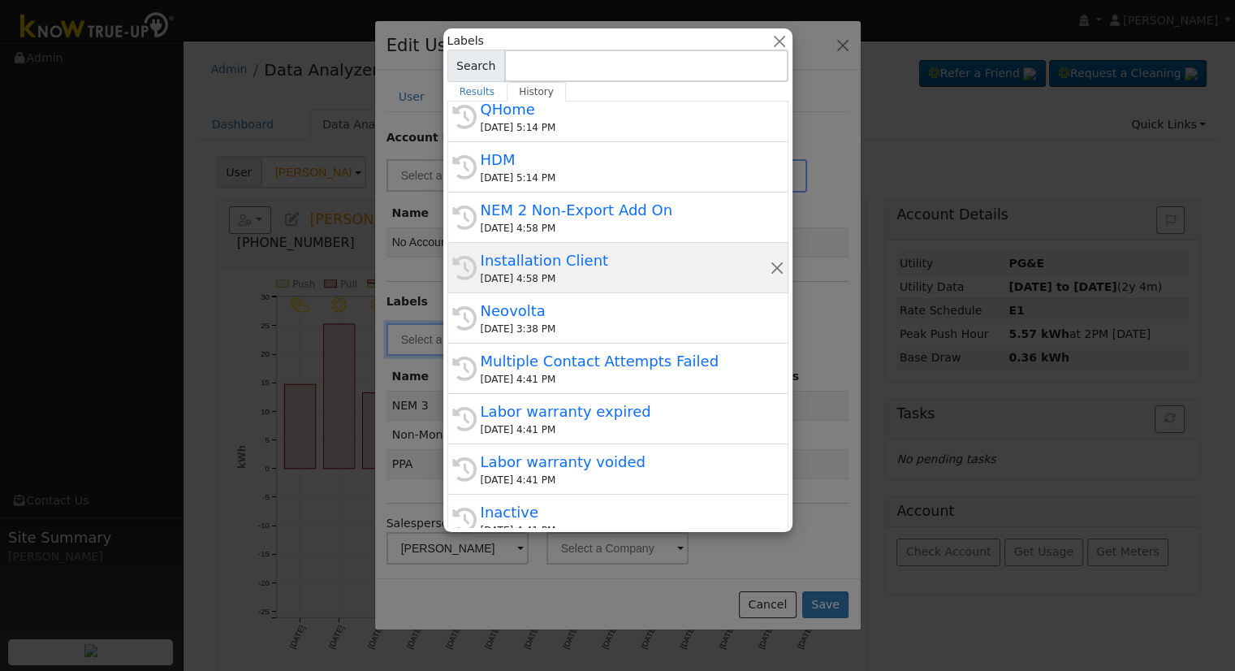
click at [572, 265] on div "Installation Client" at bounding box center [625, 260] width 289 height 22
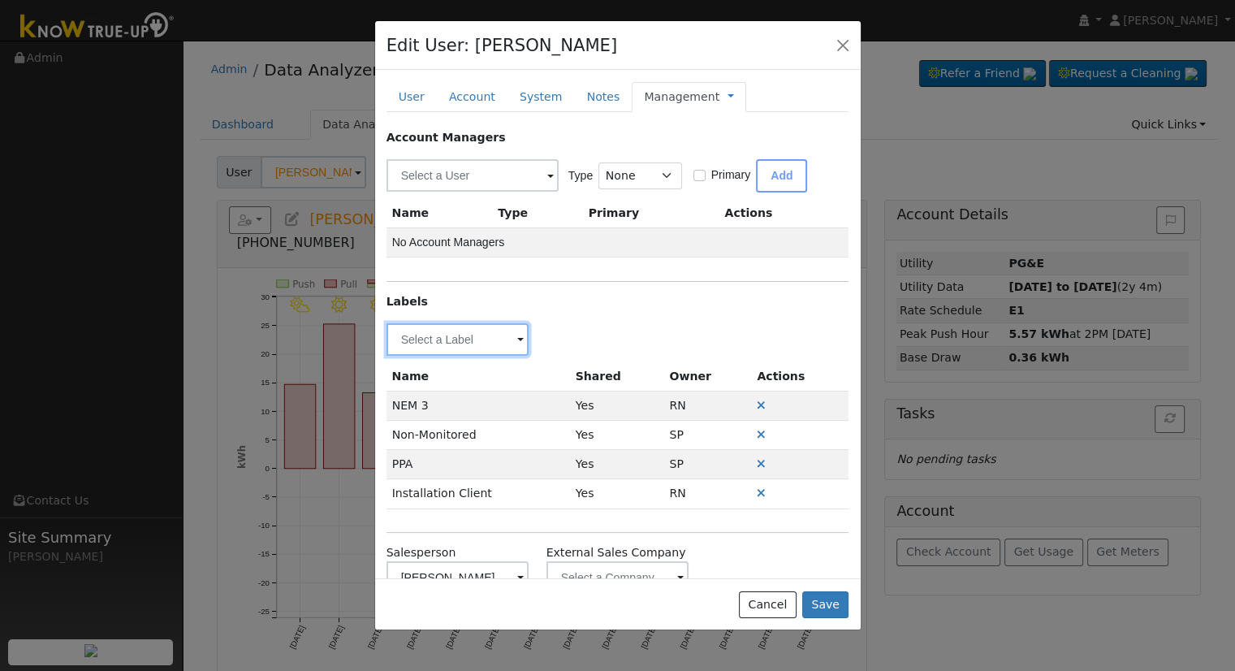
click at [504, 343] on input "text" at bounding box center [458, 339] width 143 height 32
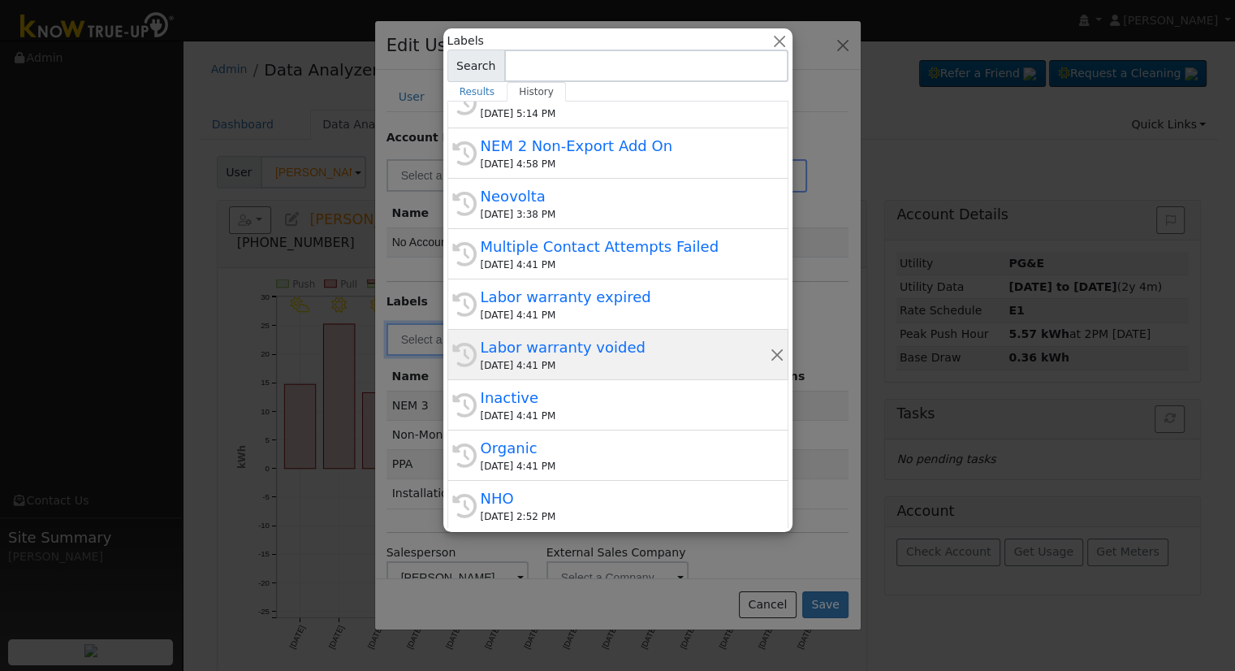
scroll to position [81, 0]
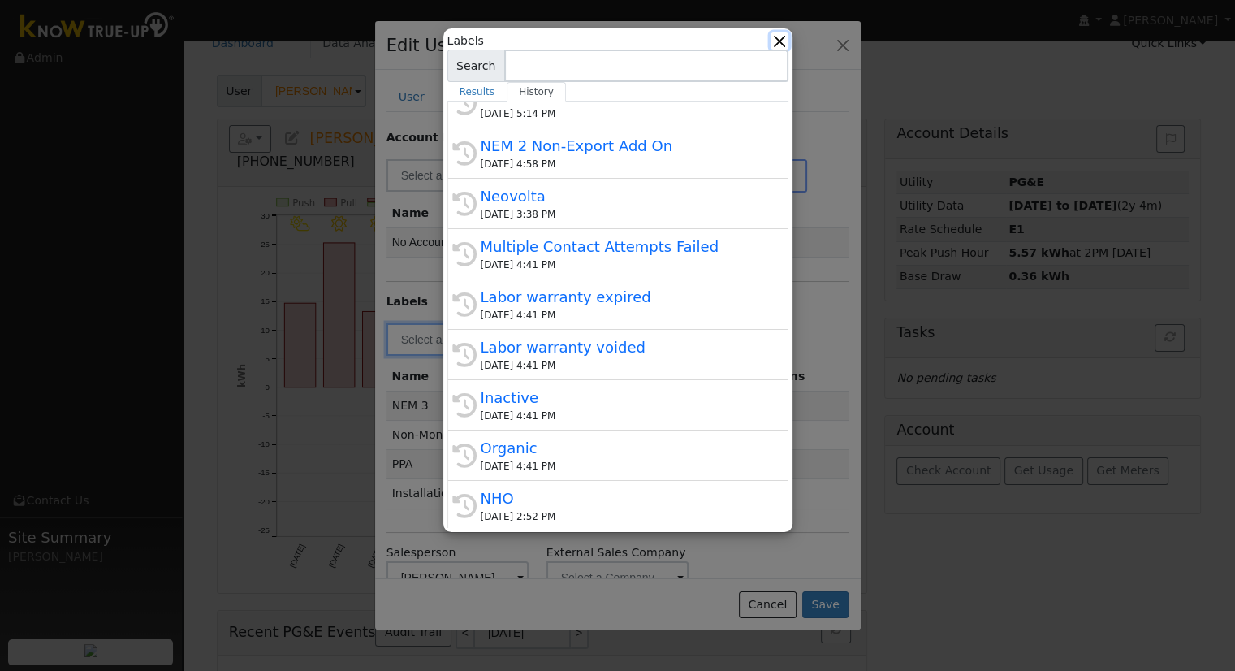
click at [784, 37] on button "button" at bounding box center [779, 40] width 17 height 17
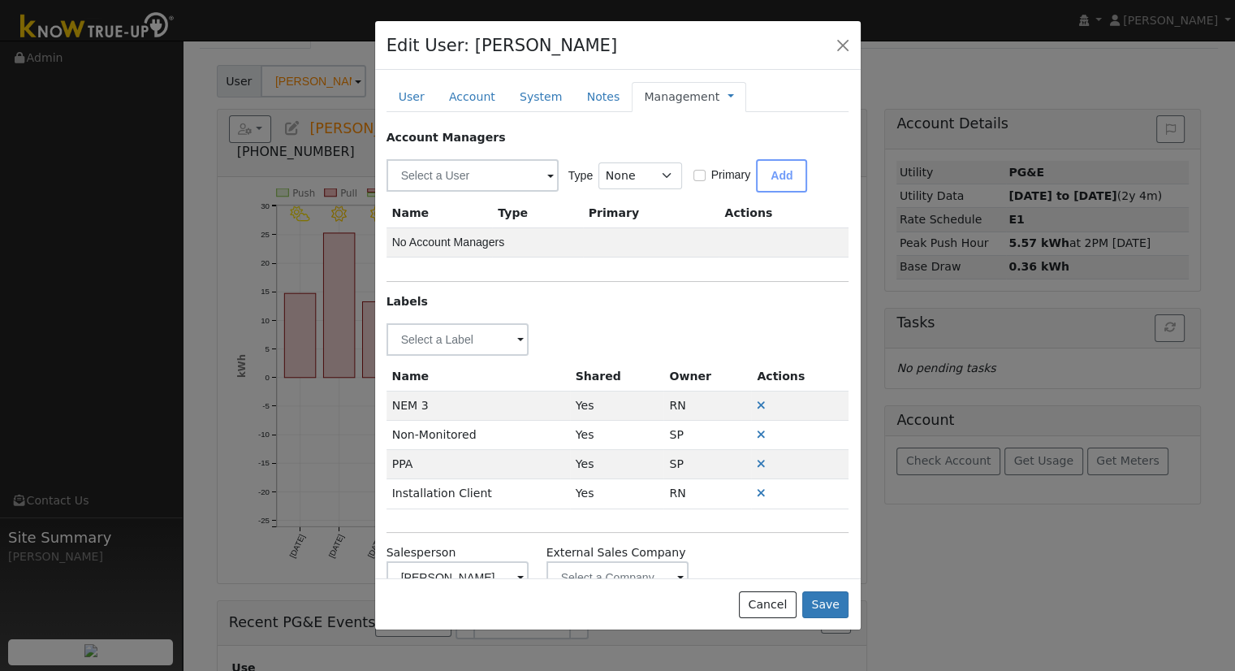
scroll to position [160, 0]
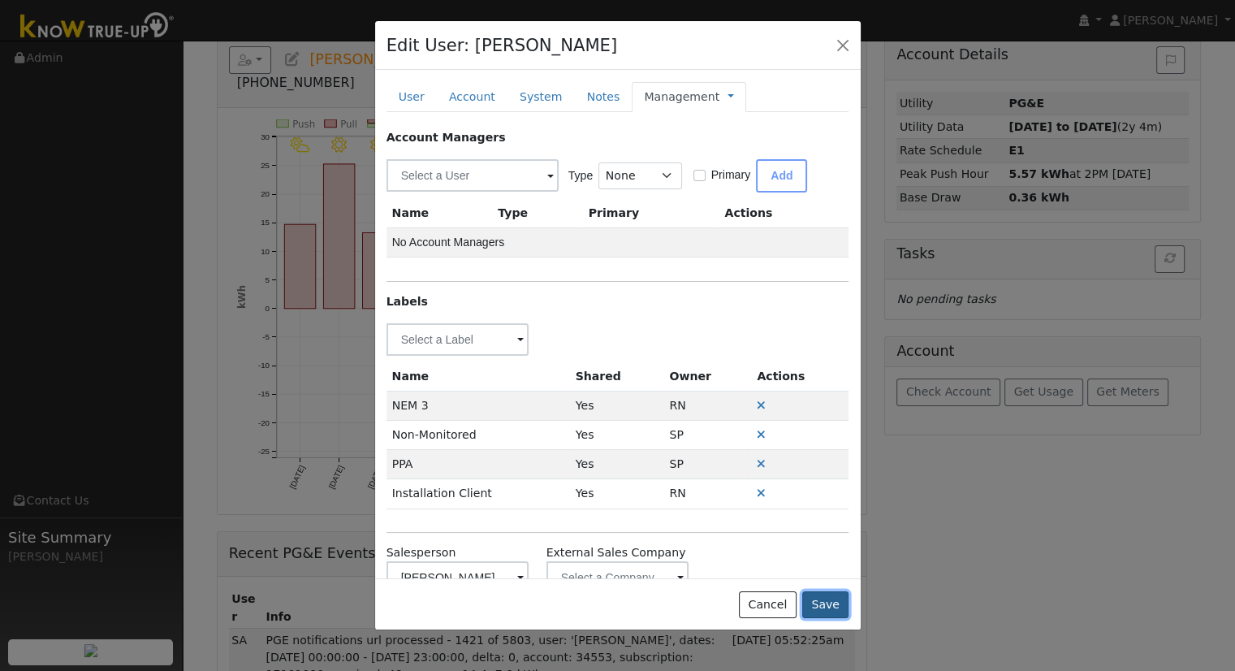
click at [825, 606] on button "Save" at bounding box center [825, 605] width 47 height 28
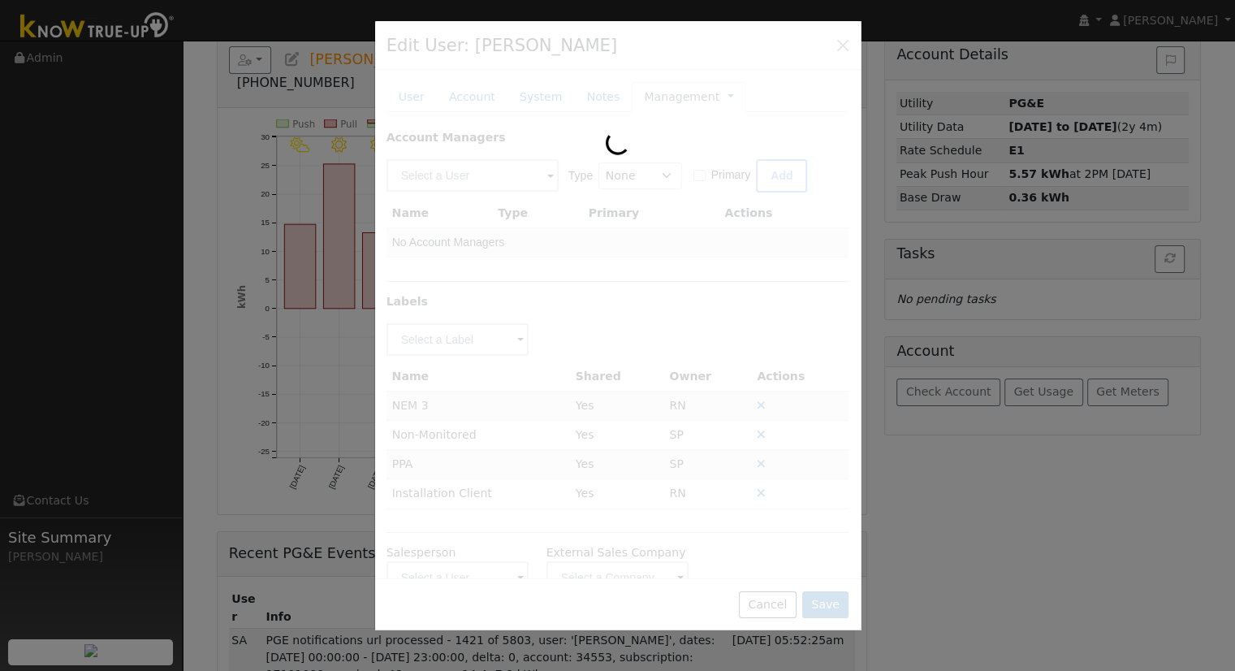
type input "[PERSON_NAME]"
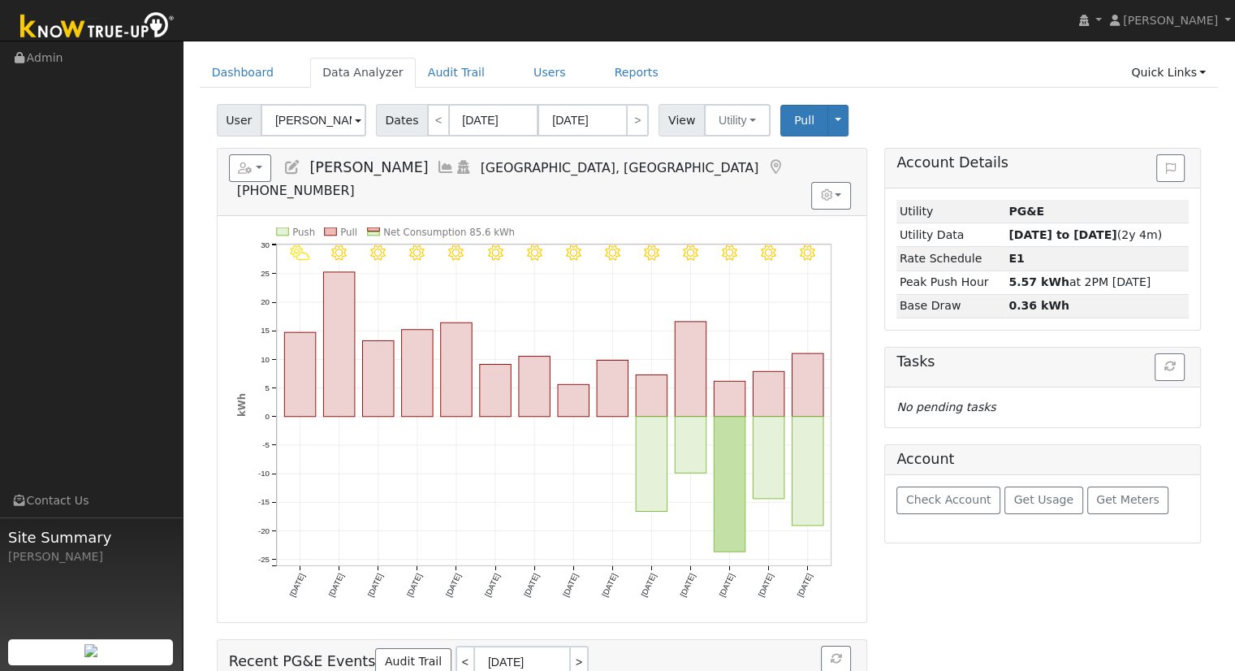
scroll to position [0, 0]
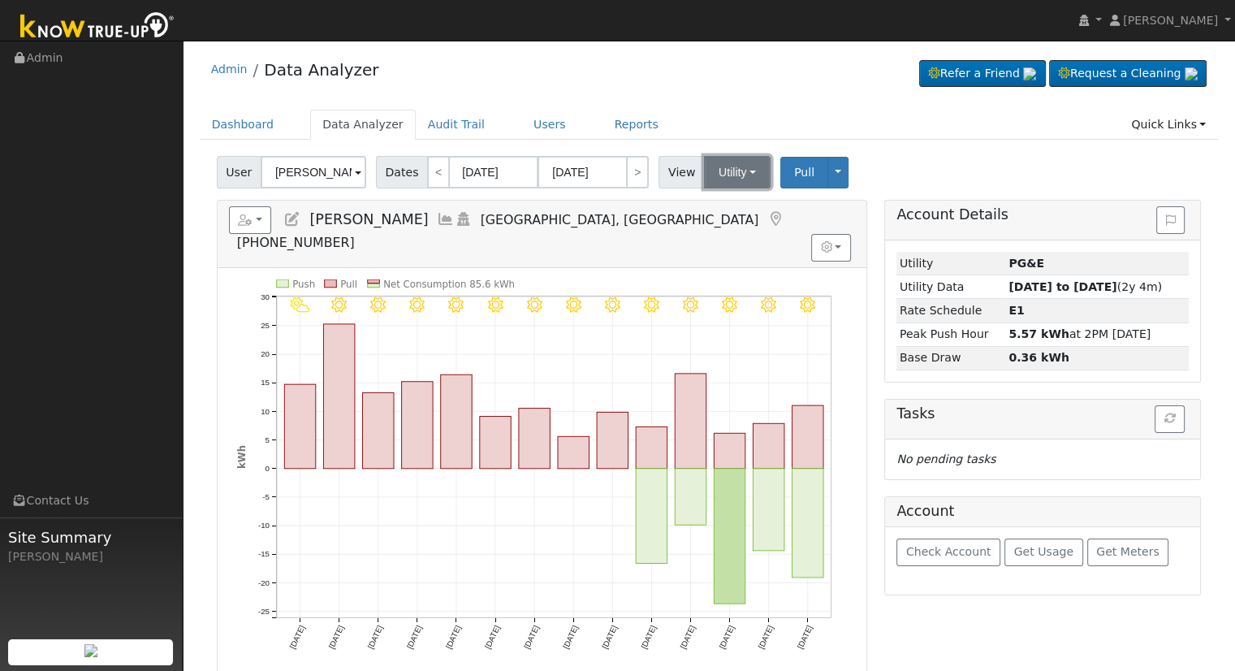
click at [706, 174] on button "Utility" at bounding box center [737, 172] width 67 height 32
click at [745, 236] on link "Solar" at bounding box center [757, 231] width 113 height 23
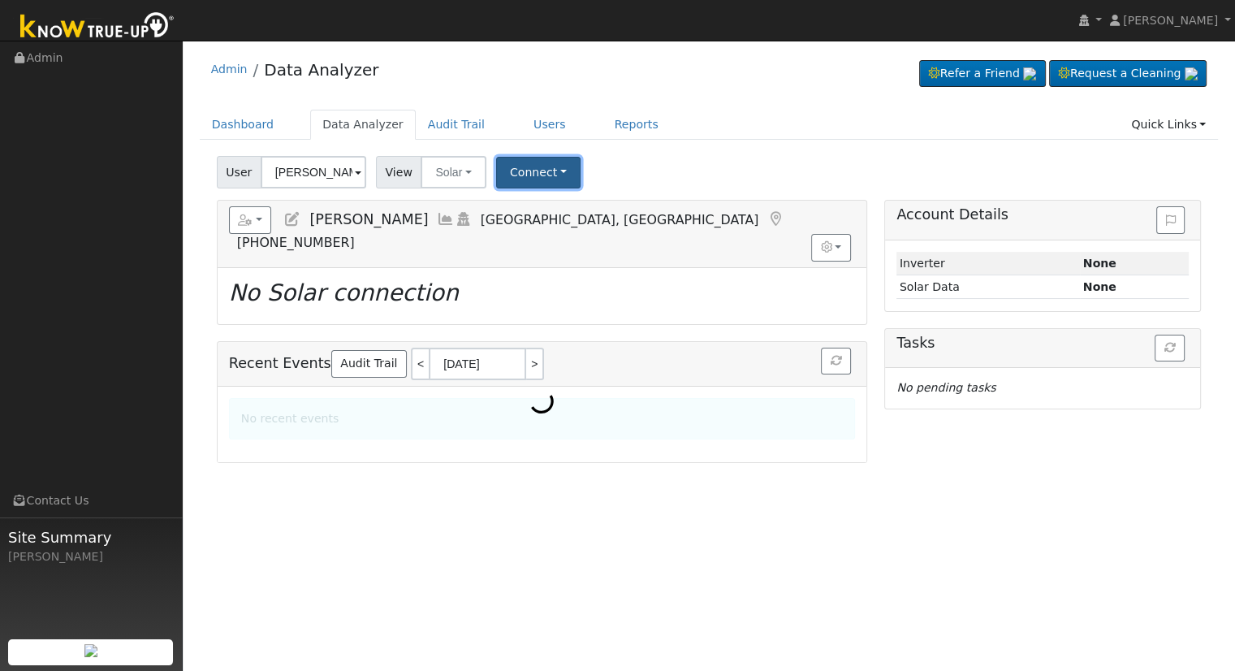
click at [555, 174] on button "Connect" at bounding box center [538, 173] width 84 height 32
drag, startPoint x: 539, startPoint y: 209, endPoint x: 555, endPoint y: 207, distance: 16.3
click at [539, 209] on link "Select a Provider" at bounding box center [559, 208] width 127 height 23
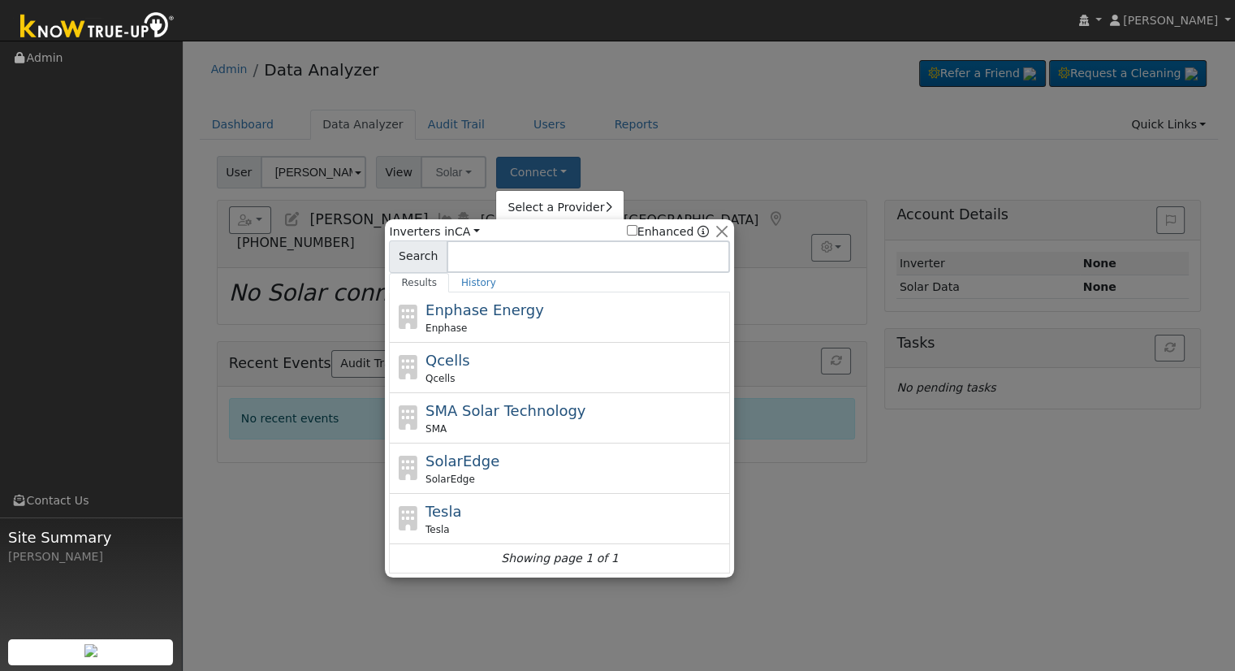
click at [580, 455] on div "SolarEdge SolarEdge" at bounding box center [575, 468] width 301 height 37
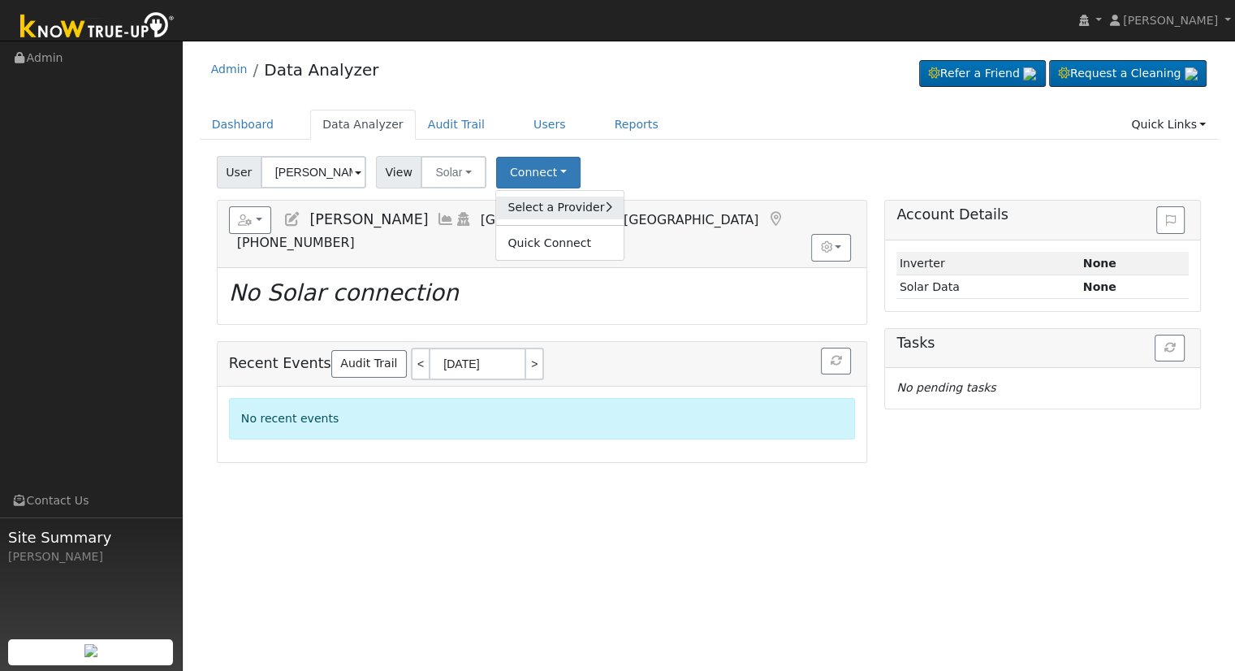
click at [546, 202] on link "Select a Provider" at bounding box center [559, 208] width 127 height 23
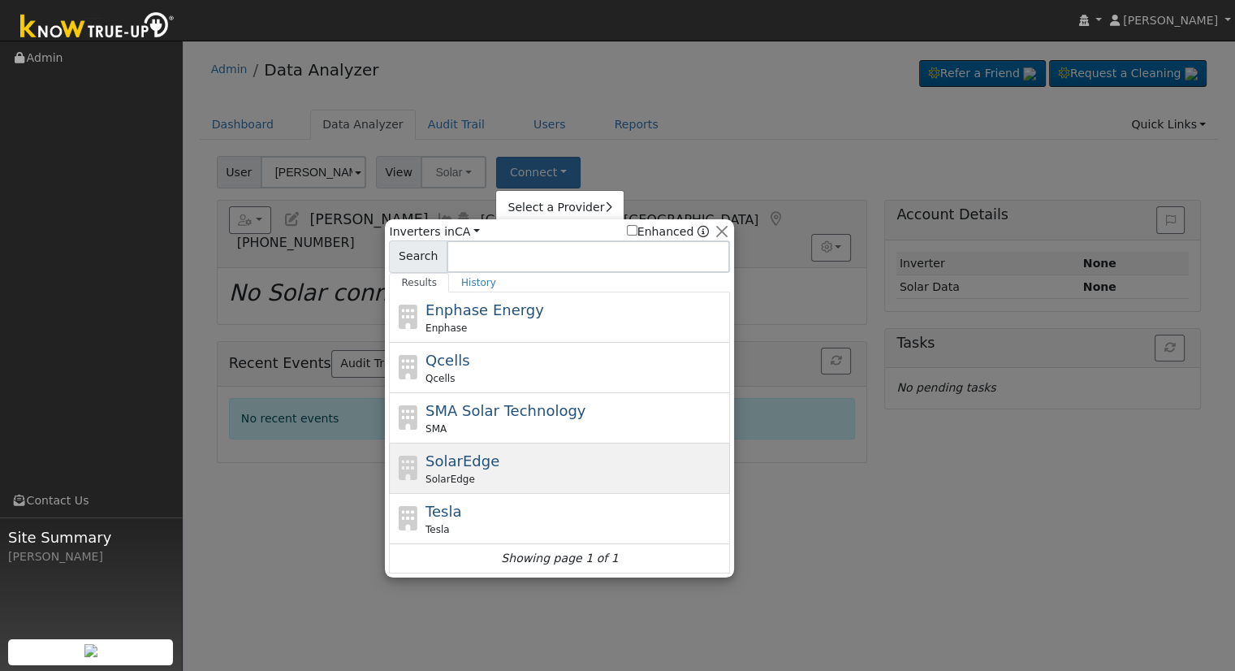
click at [512, 458] on div "SolarEdge SolarEdge" at bounding box center [575, 468] width 301 height 37
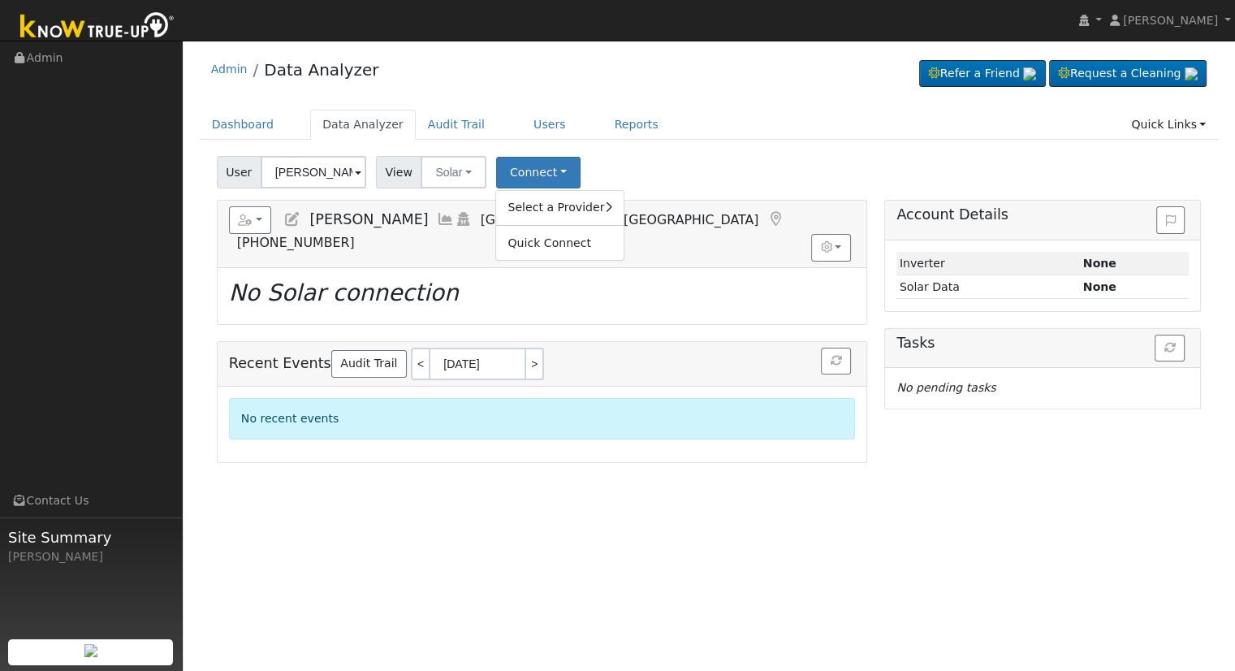
click at [512, 222] on div "Select a Provider Quick Connect" at bounding box center [559, 225] width 128 height 71
click at [523, 210] on link "Select a Provider" at bounding box center [559, 208] width 127 height 23
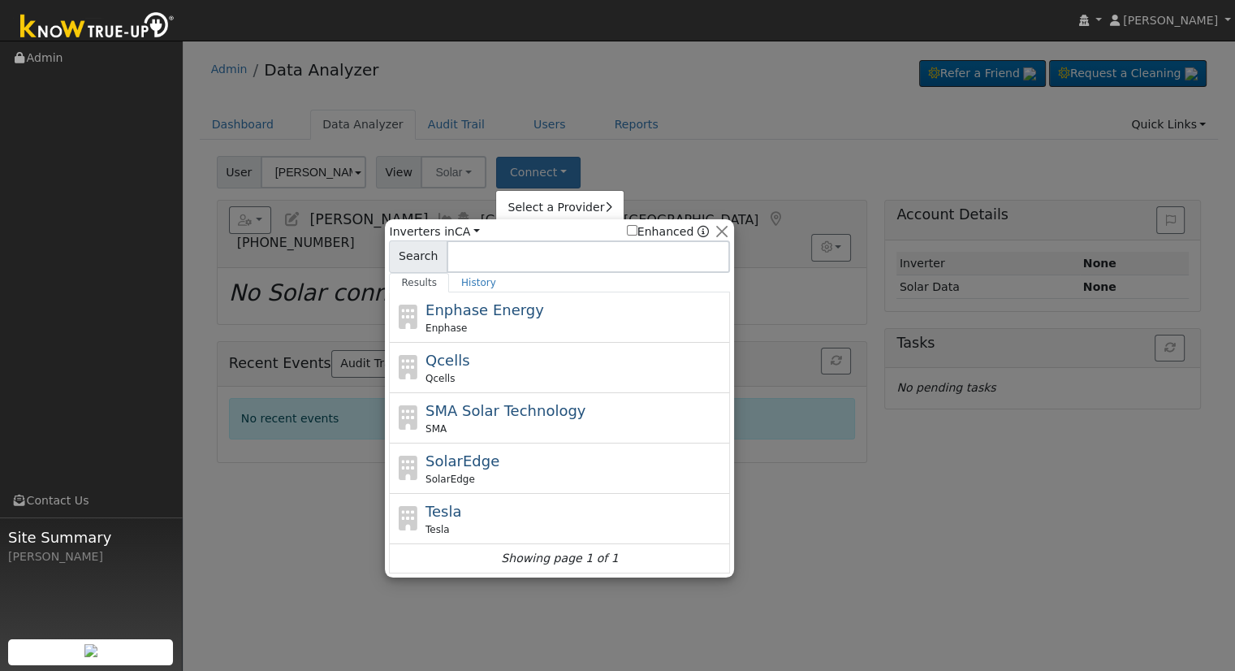
click at [543, 453] on div "SolarEdge SolarEdge" at bounding box center [575, 468] width 301 height 37
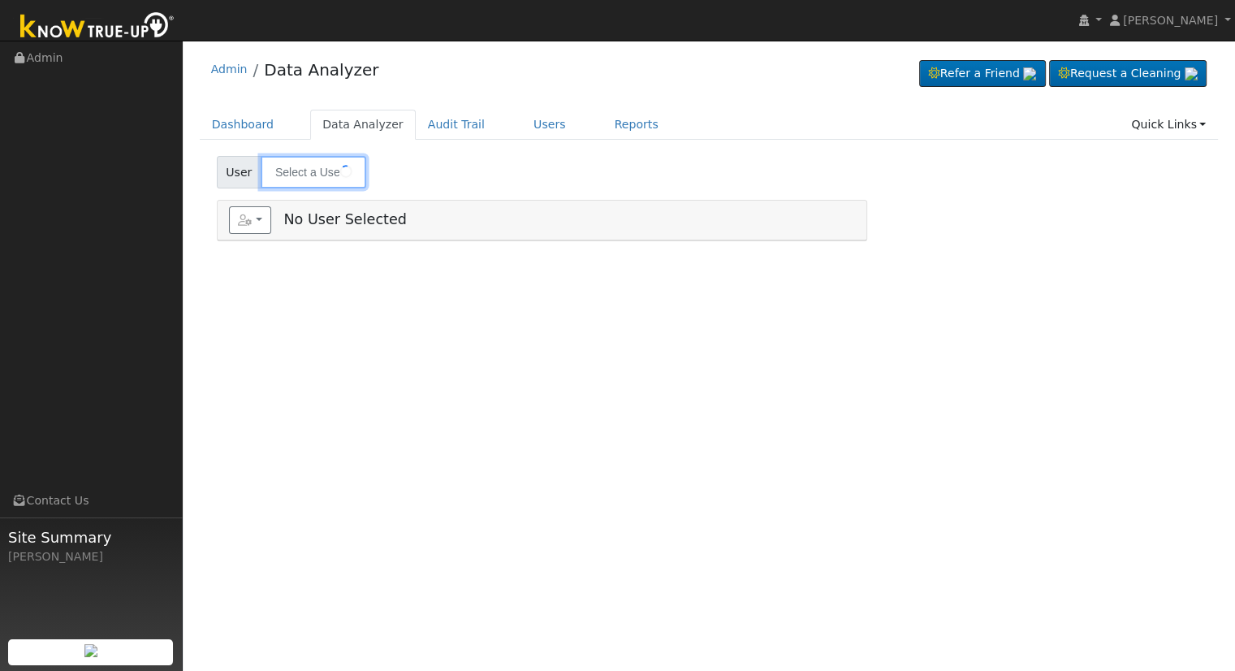
type input "[PERSON_NAME]"
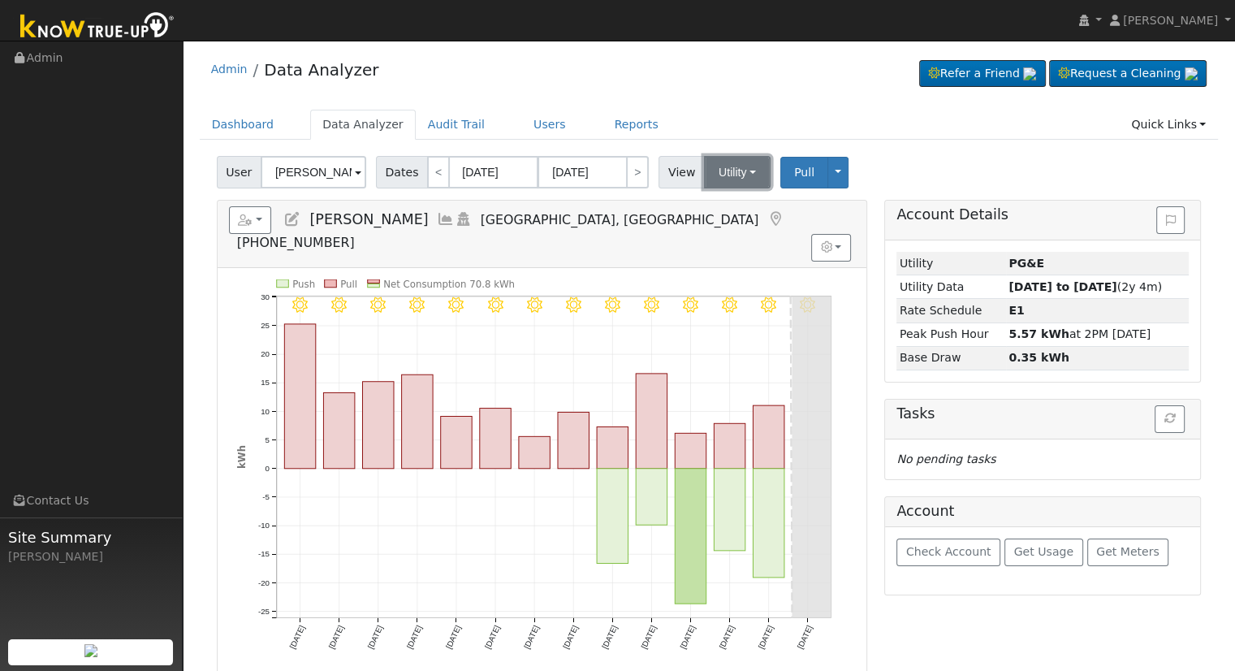
click at [729, 179] on button "Utility" at bounding box center [737, 172] width 67 height 32
click at [735, 222] on link "Solar" at bounding box center [757, 231] width 113 height 23
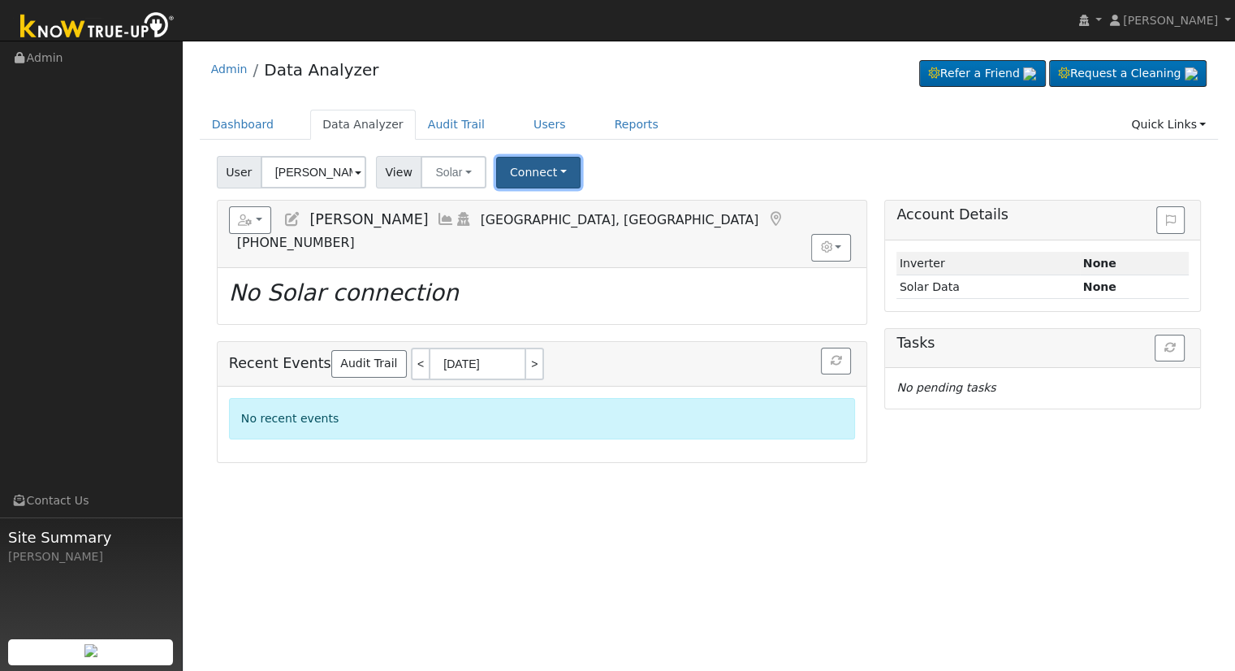
click at [556, 172] on button "Connect" at bounding box center [538, 173] width 84 height 32
click at [570, 207] on link "Select a Provider" at bounding box center [559, 208] width 127 height 23
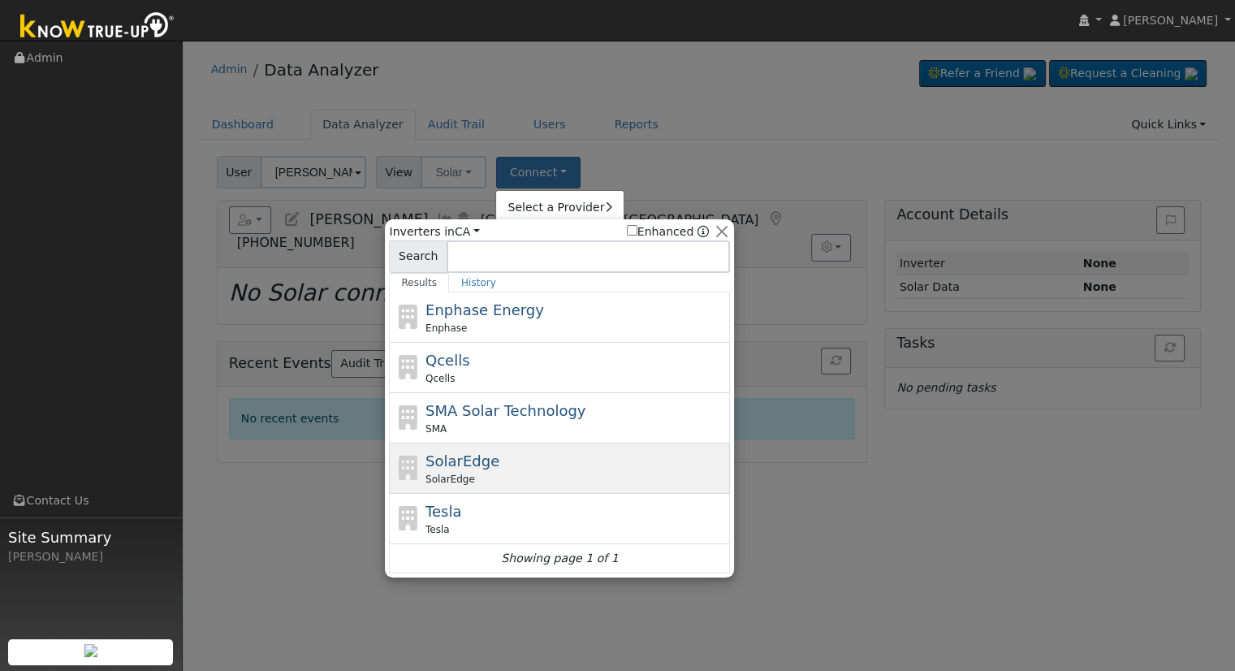
click at [520, 461] on div "SolarEdge SolarEdge" at bounding box center [575, 468] width 301 height 37
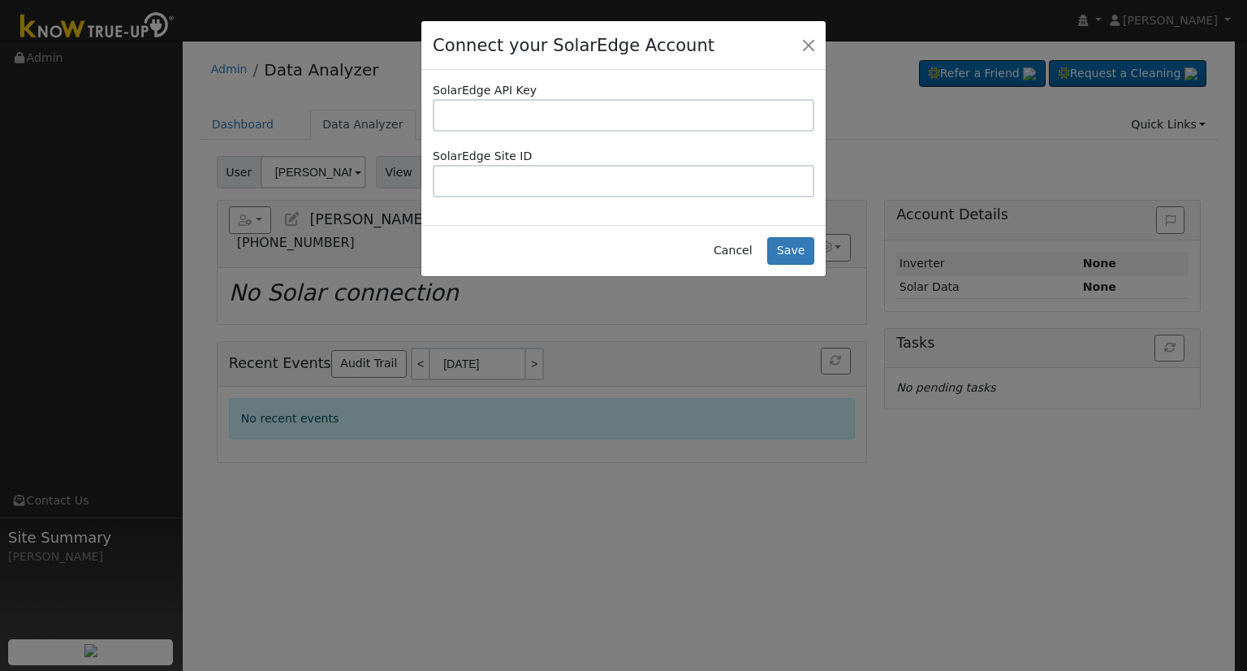
click at [510, 115] on input "text" at bounding box center [624, 115] width 382 height 32
type input "ERBOZ2UOY0E30CZ4K8XI5KQGYWN3O7K8"
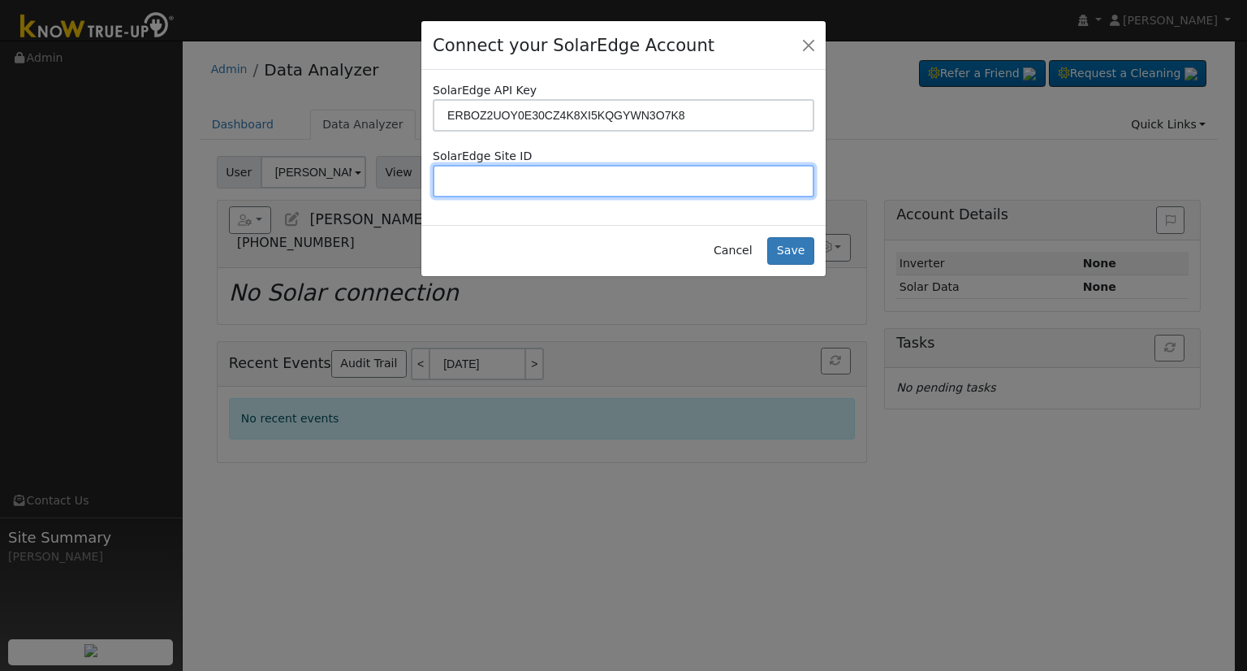
click at [786, 184] on input "text" at bounding box center [624, 181] width 382 height 32
paste input "4739800"
type input "4739800"
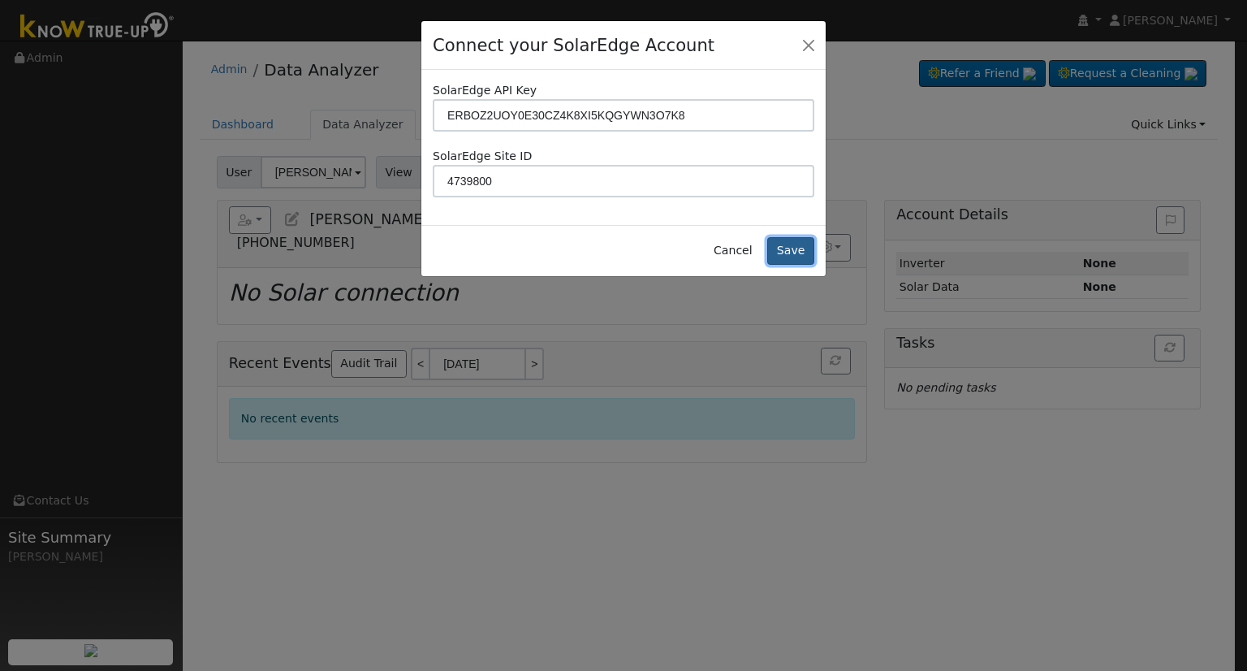
click at [797, 254] on button "Save" at bounding box center [790, 251] width 47 height 28
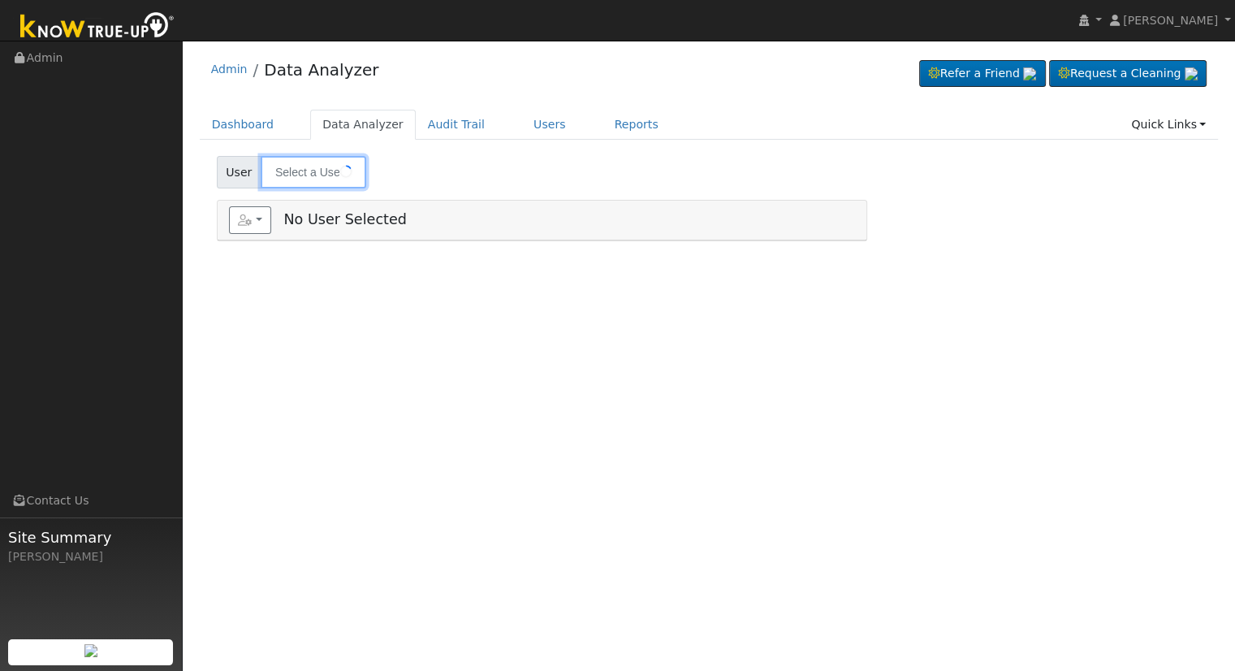
type input "[PERSON_NAME]"
